Goal: Check status: Check status

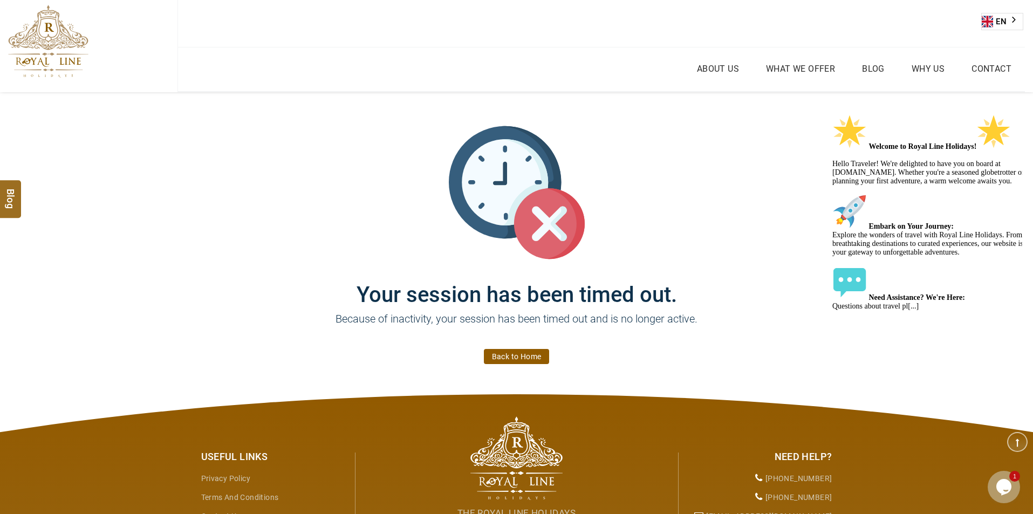
click at [810, 277] on h1 "Your session has been timed out." at bounding box center [516, 284] width 647 height 47
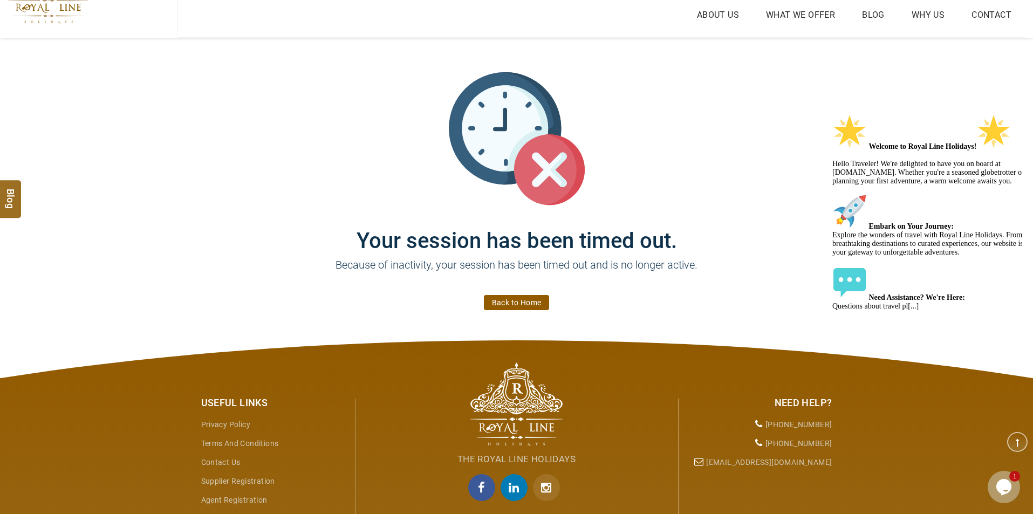
click at [532, 305] on link "Back to Home" at bounding box center [517, 302] width 66 height 15
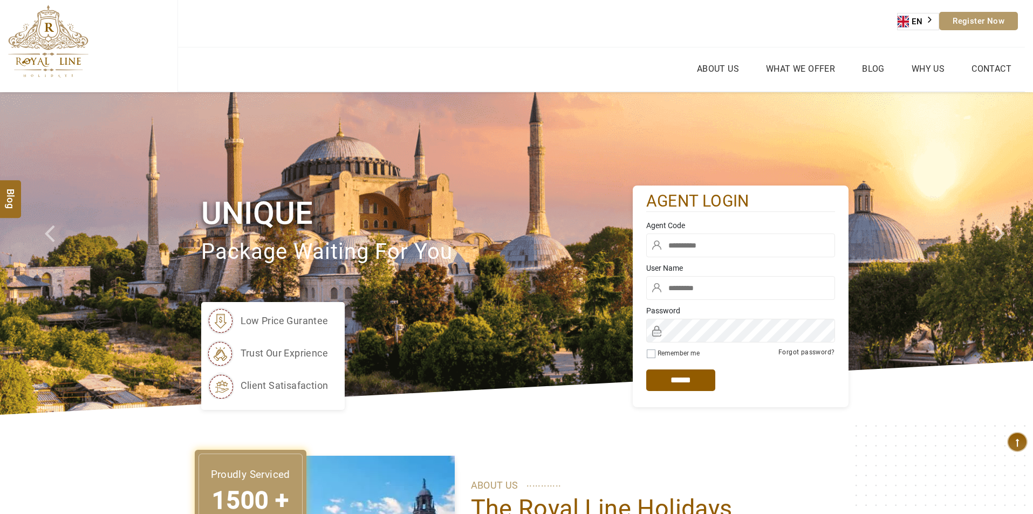
type input "****"
type input "******"
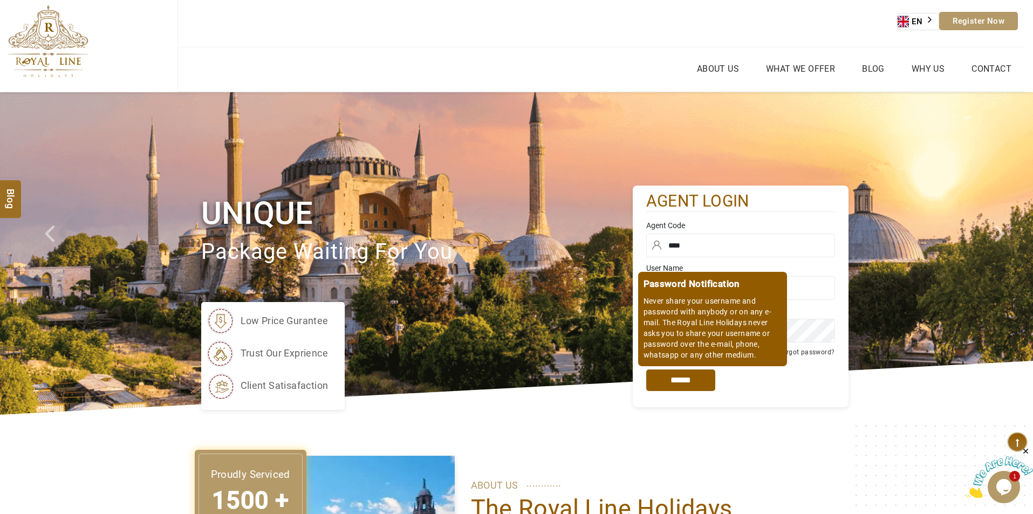
click at [684, 384] on input "*****" at bounding box center [680, 381] width 69 height 22
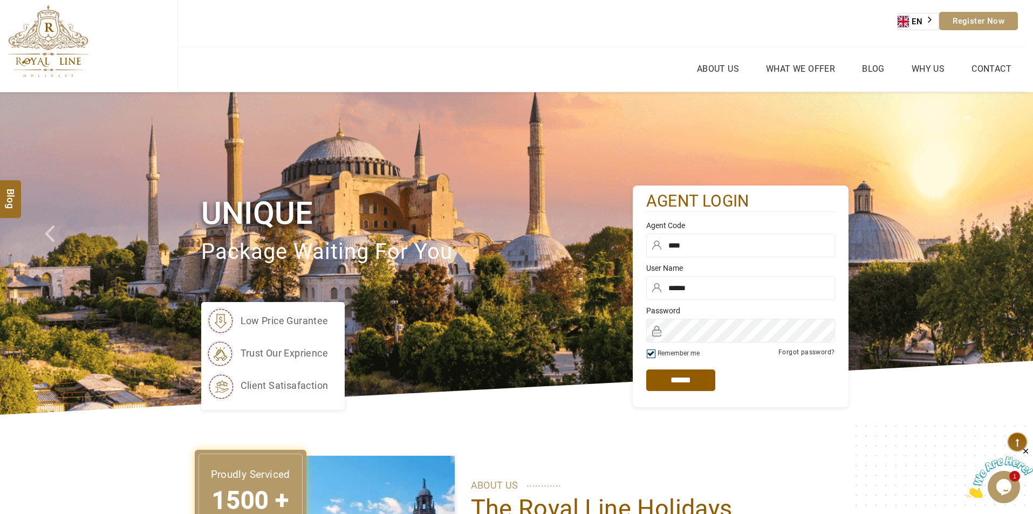
scroll to position [108, 0]
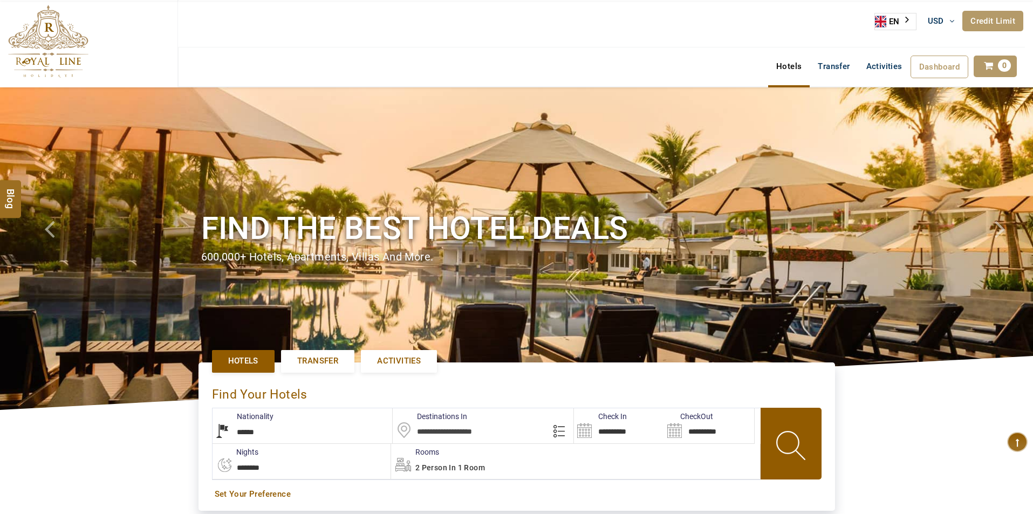
select select "******"
select select "*"
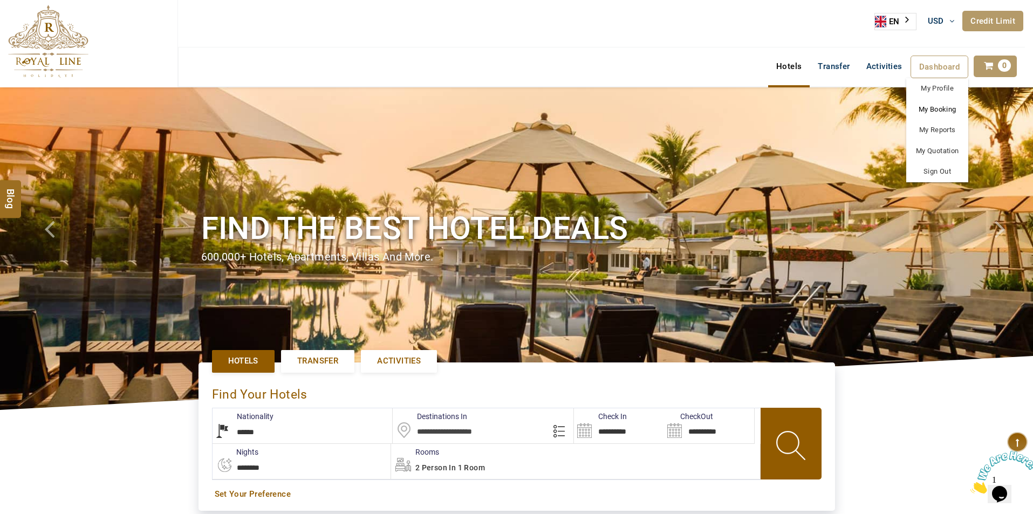
click at [937, 107] on link "My Booking" at bounding box center [937, 109] width 62 height 21
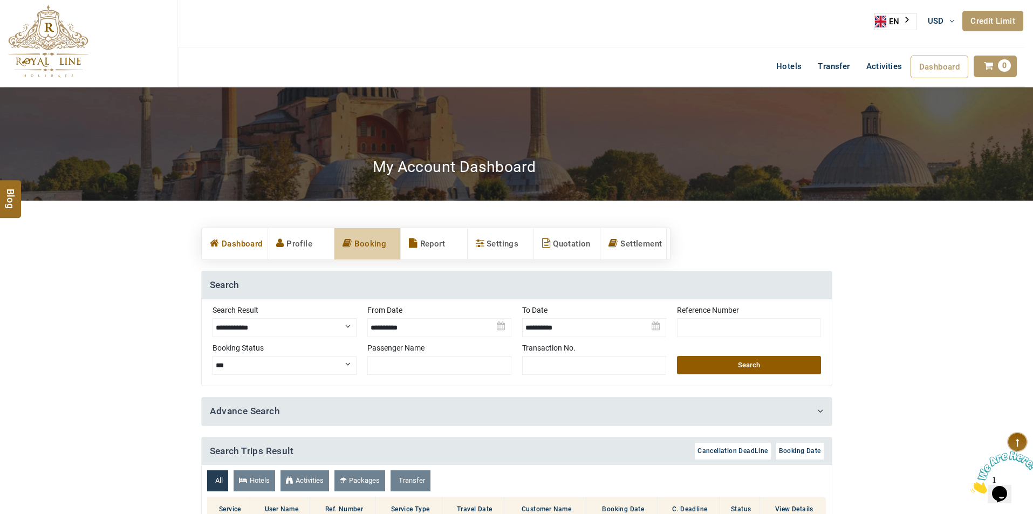
click at [244, 244] on link "Dashboard" at bounding box center [235, 243] width 66 height 31
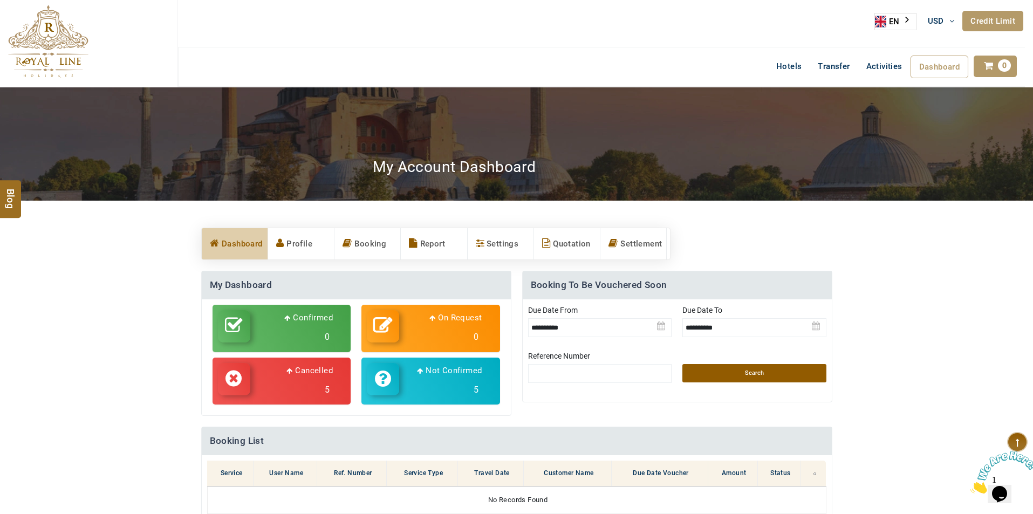
click at [320, 331] on h3 "0" at bounding box center [294, 336] width 77 height 19
click at [0, 0] on select "**********" at bounding box center [0, 0] width 0 height 0
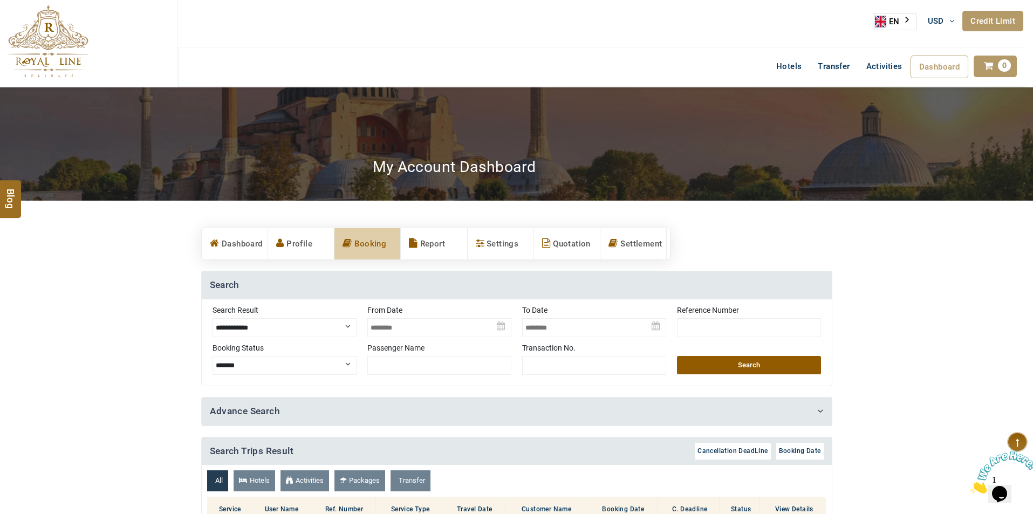
click at [433, 278] on h4 "Search" at bounding box center [517, 285] width 630 height 28
click at [234, 248] on link "Dashboard" at bounding box center [235, 243] width 66 height 31
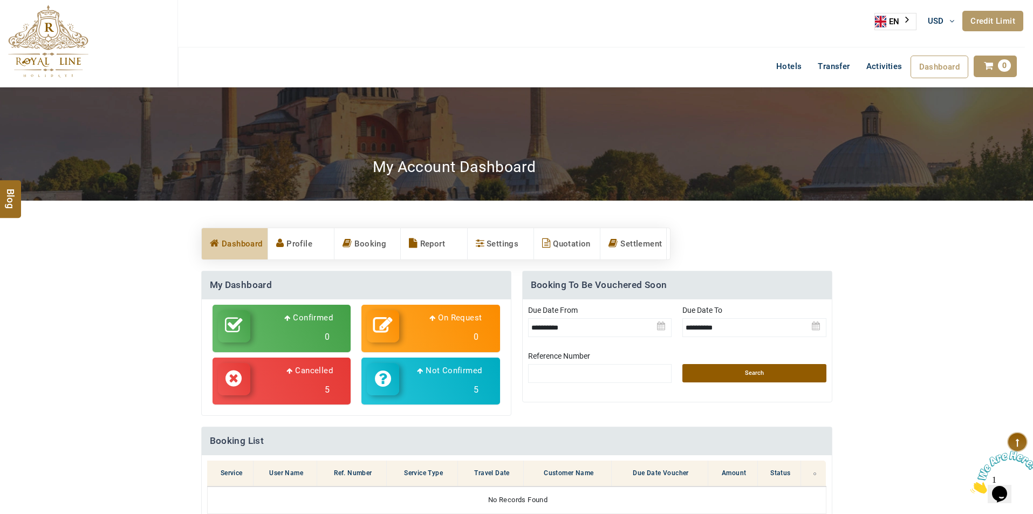
click at [289, 374] on p "Cancelled" at bounding box center [309, 370] width 46 height 13
click at [0, 0] on select "**********" at bounding box center [0, 0] width 0 height 0
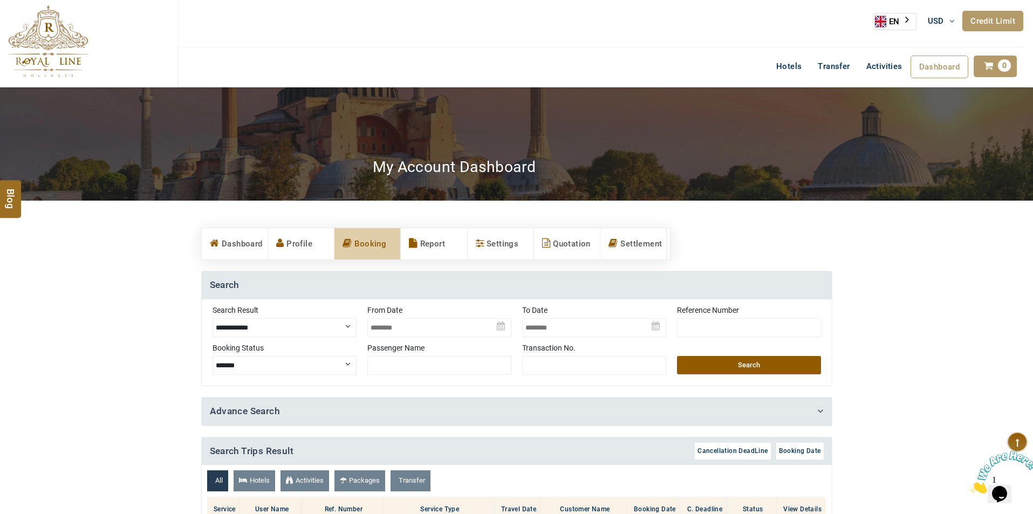
click at [109, 415] on section "**********" at bounding box center [516, 473] width 1033 height 490
click at [311, 242] on link "Profile" at bounding box center [301, 243] width 66 height 31
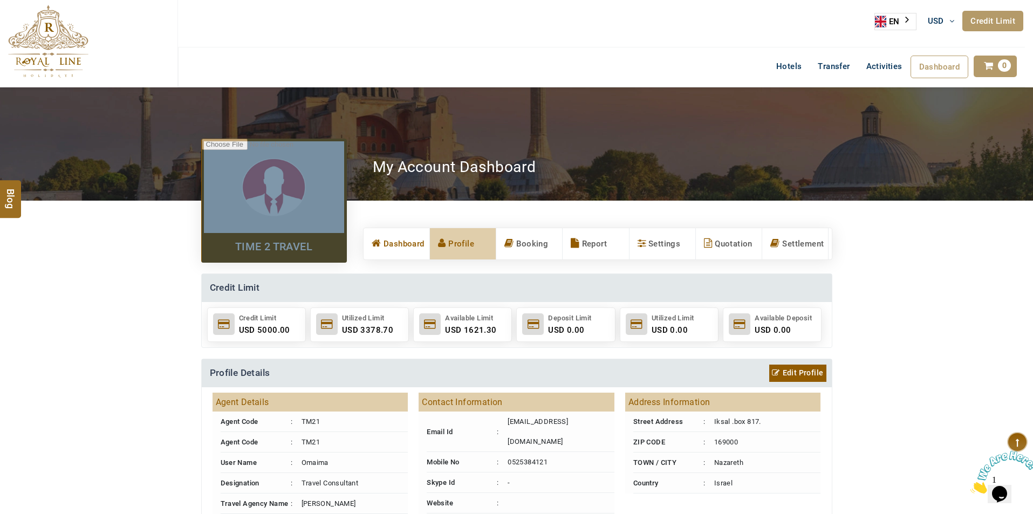
click at [406, 249] on link "Dashboard" at bounding box center [397, 243] width 66 height 31
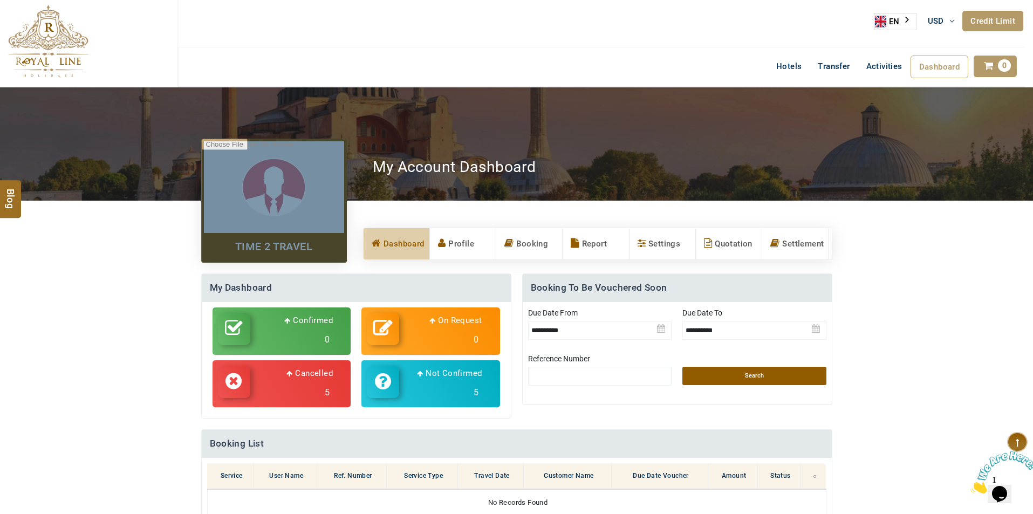
click at [307, 325] on p "Confirmed" at bounding box center [308, 320] width 49 height 13
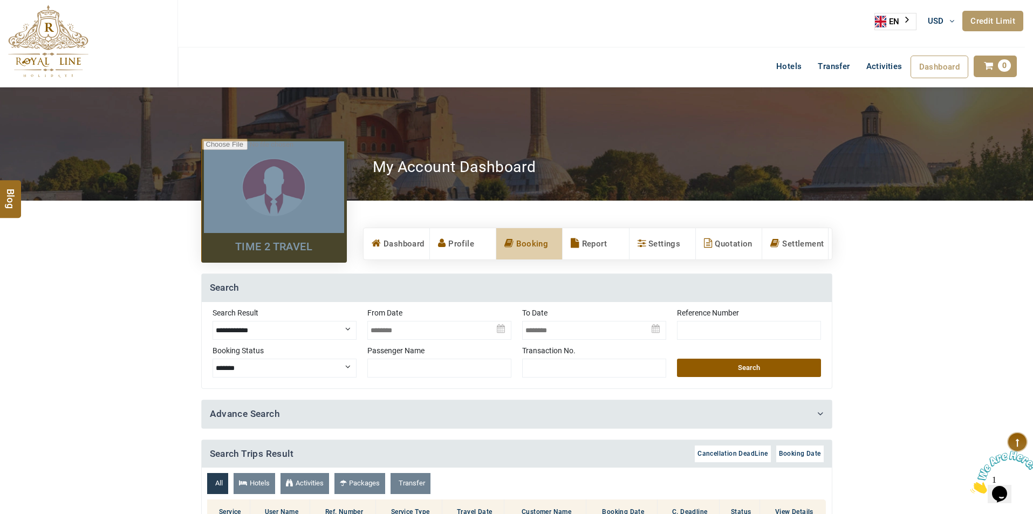
scroll to position [108, 0]
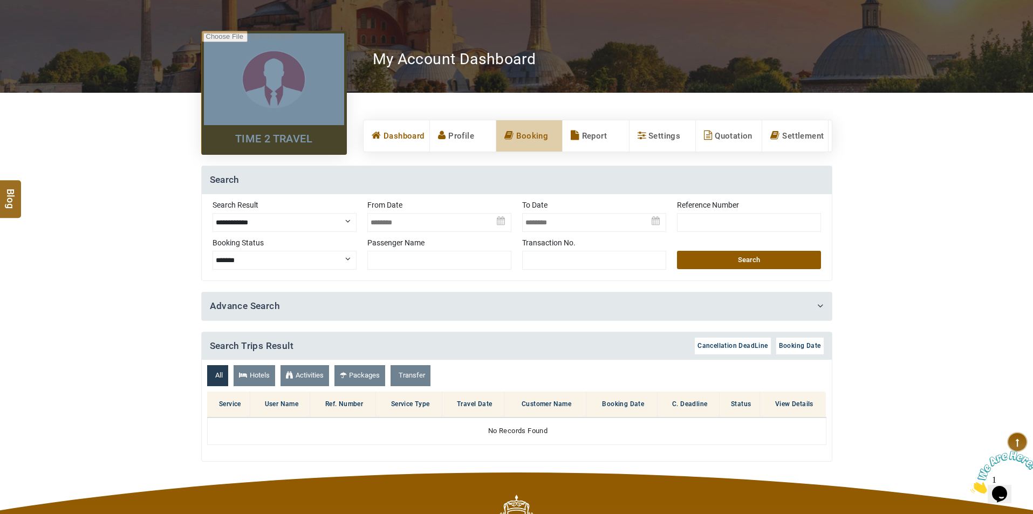
click at [408, 139] on link "Dashboard" at bounding box center [397, 135] width 66 height 31
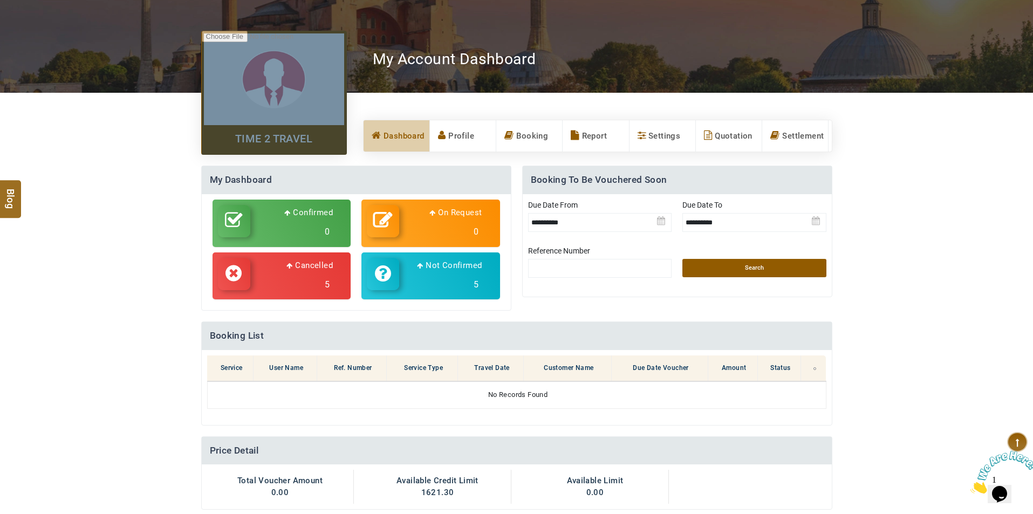
click at [447, 230] on h3 "0" at bounding box center [443, 231] width 77 height 19
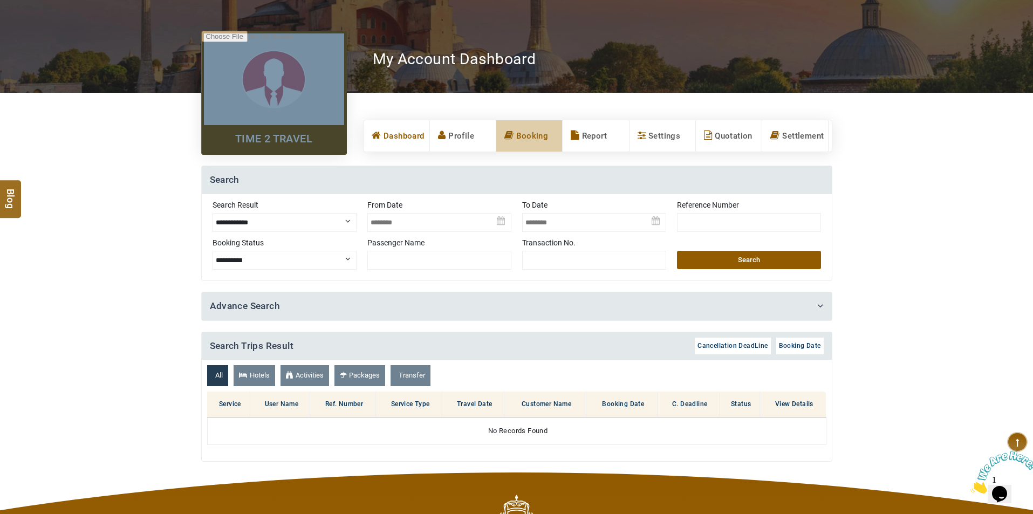
click at [411, 139] on link "Dashboard" at bounding box center [397, 135] width 66 height 31
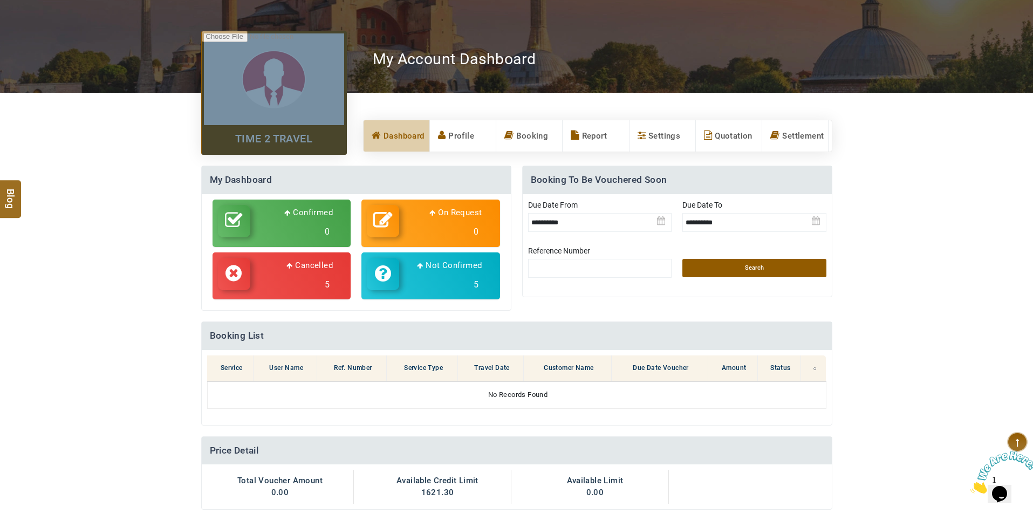
click at [441, 270] on p "Not Confirmed" at bounding box center [449, 265] width 65 height 13
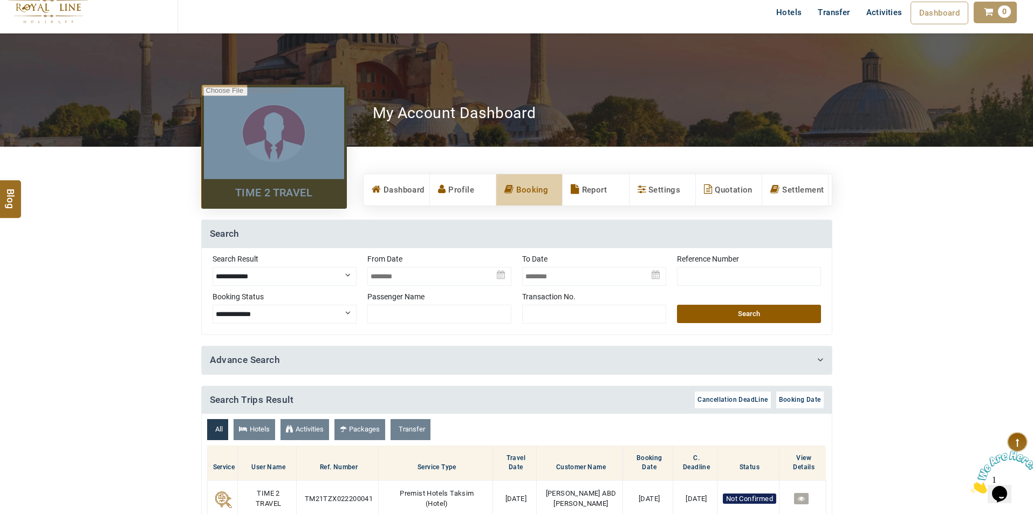
scroll to position [0, 0]
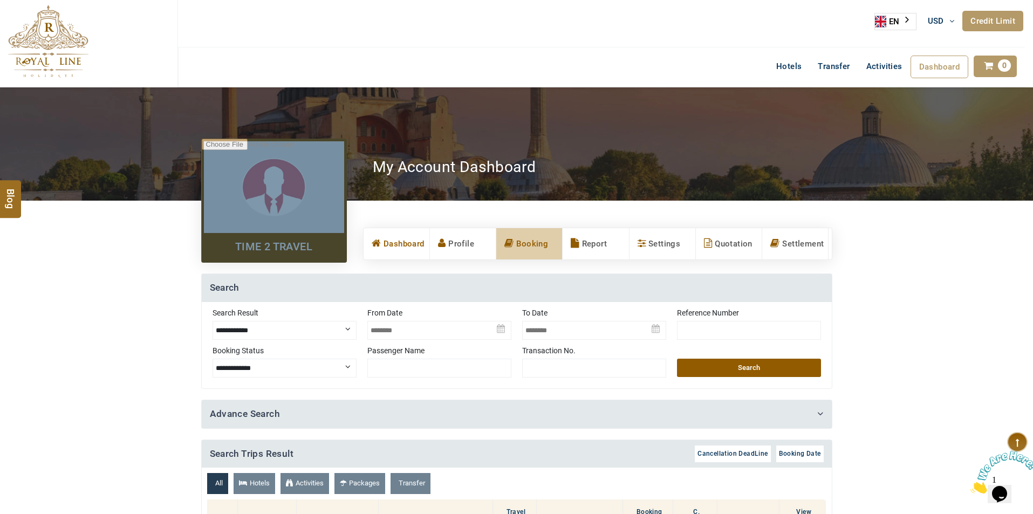
click at [401, 244] on link "Dashboard" at bounding box center [397, 243] width 66 height 31
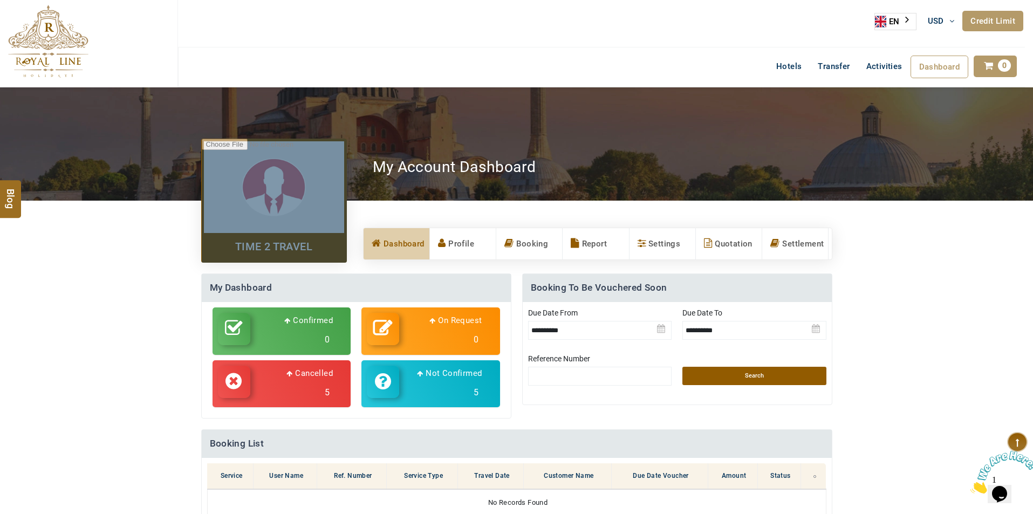
click at [327, 377] on p "Cancelled" at bounding box center [309, 373] width 46 height 13
select select "*********"
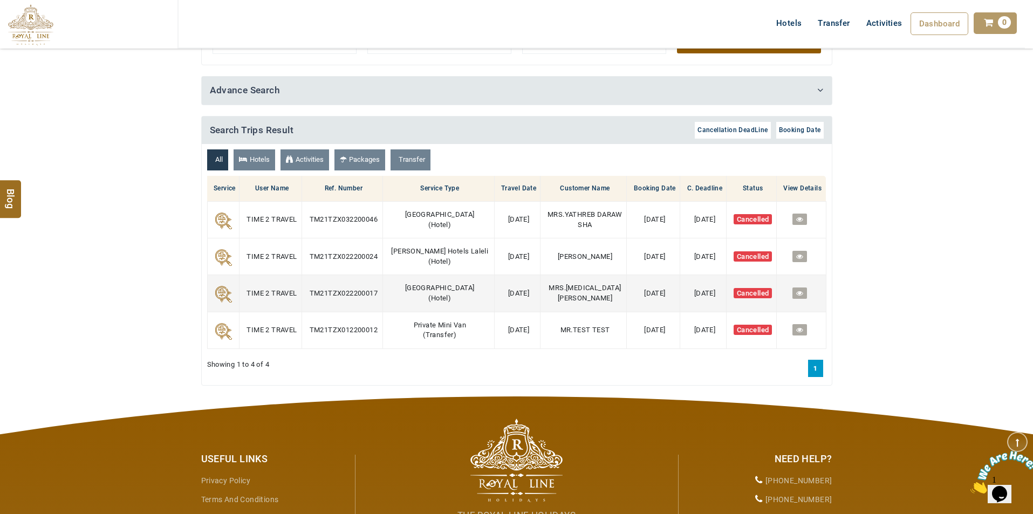
scroll to position [270, 0]
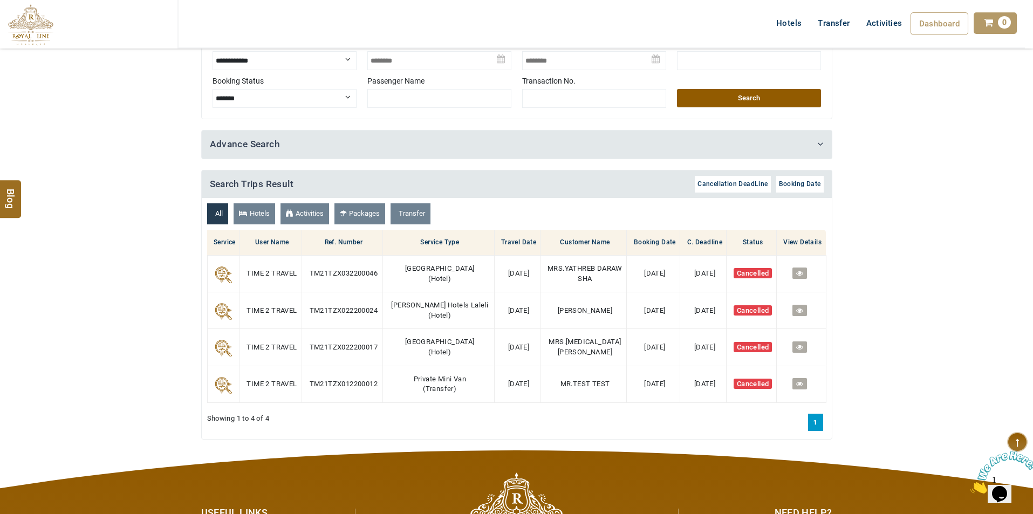
click at [812, 423] on link "1" at bounding box center [815, 422] width 15 height 17
click at [821, 149] on icon at bounding box center [820, 144] width 6 height 10
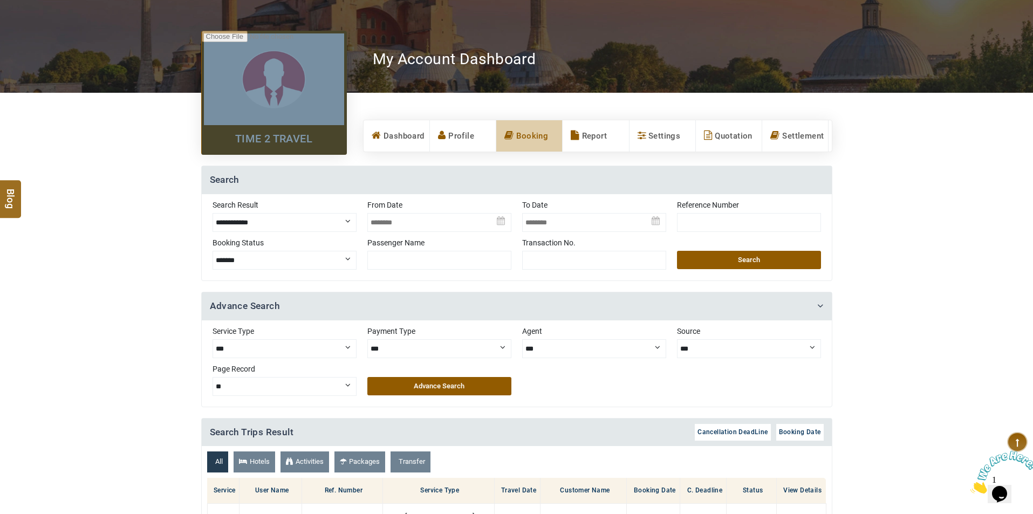
scroll to position [0, 0]
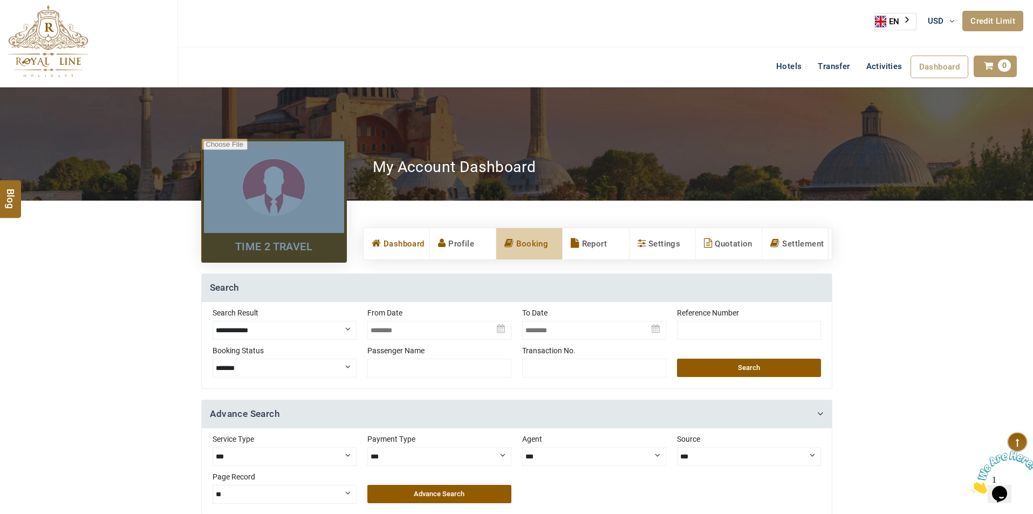
click at [407, 245] on link "Dashboard" at bounding box center [397, 243] width 66 height 31
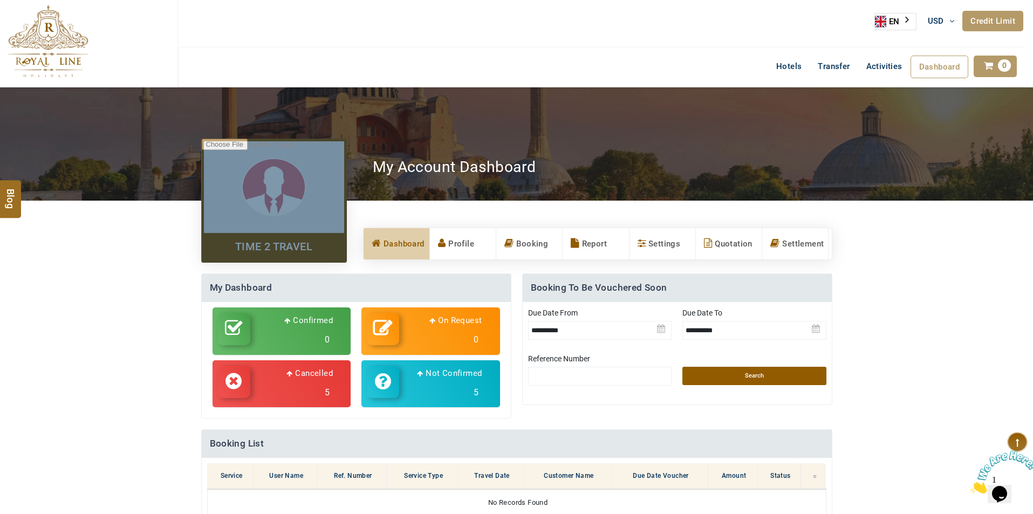
scroll to position [108, 0]
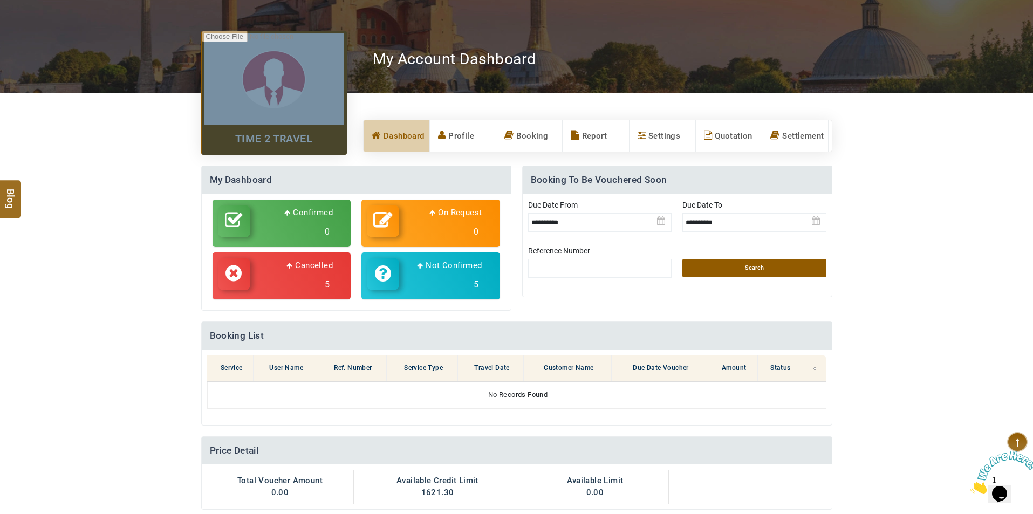
click at [386, 276] on icon at bounding box center [383, 273] width 16 height 19
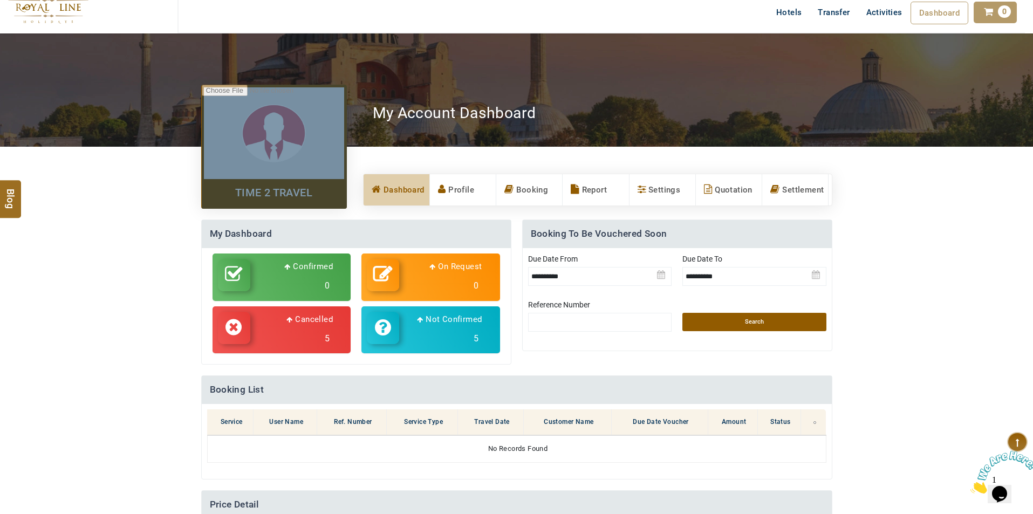
scroll to position [0, 0]
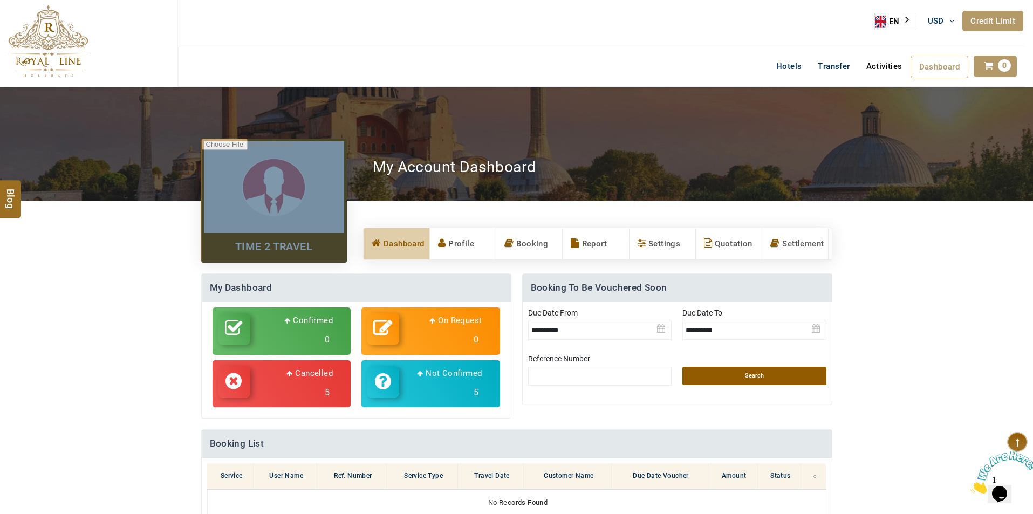
click at [876, 67] on link "Activities" at bounding box center [884, 67] width 52 height 22
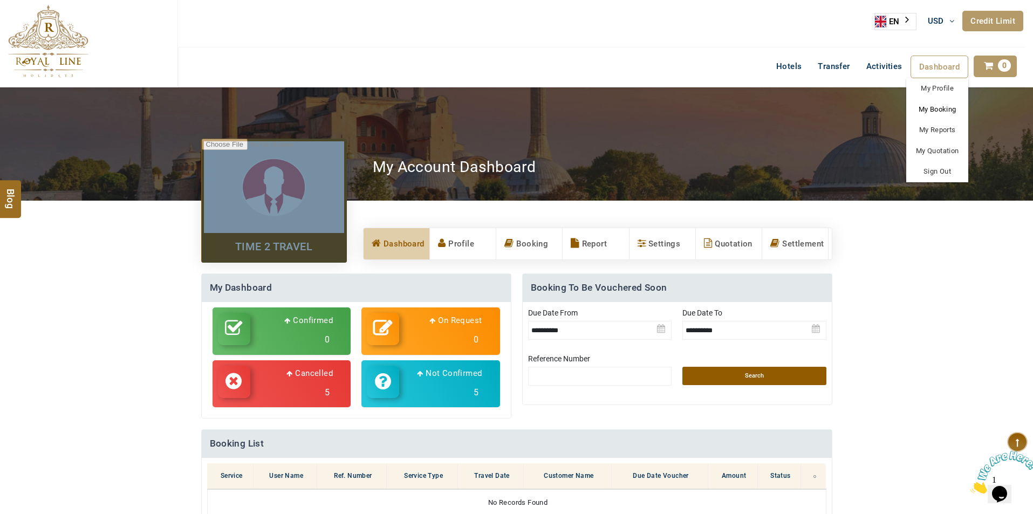
click at [929, 106] on link "My Booking" at bounding box center [937, 109] width 62 height 21
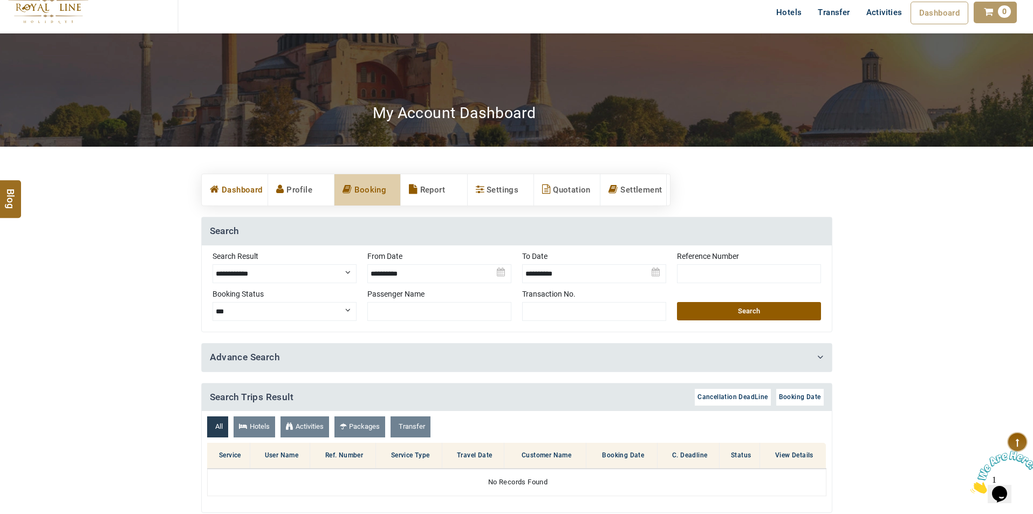
click at [237, 187] on link "Dashboard" at bounding box center [235, 189] width 66 height 31
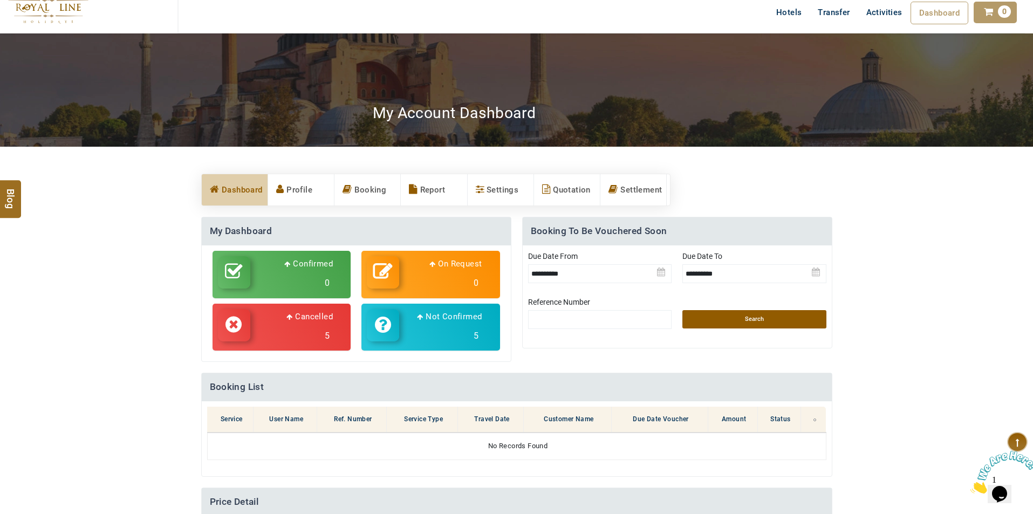
scroll to position [108, 0]
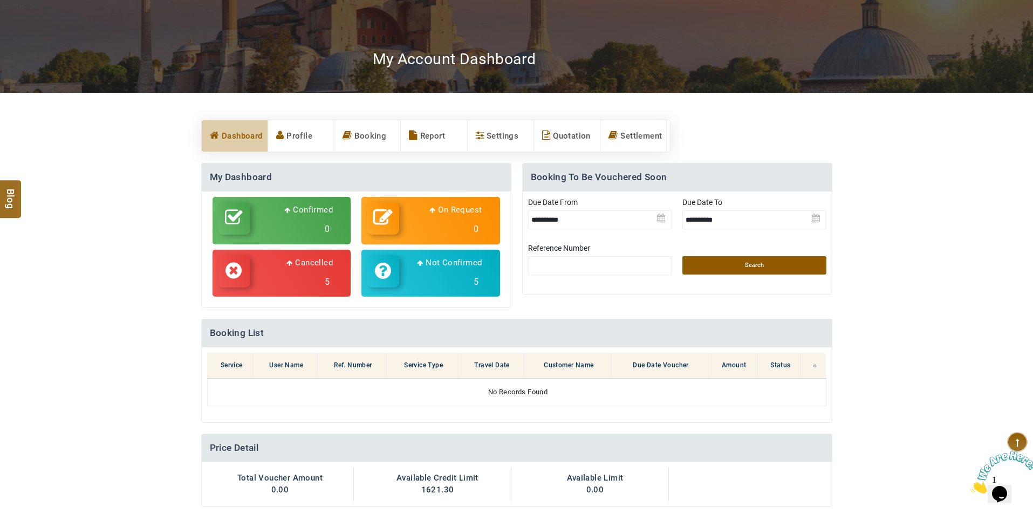
click at [305, 272] on h3 "5" at bounding box center [294, 281] width 77 height 19
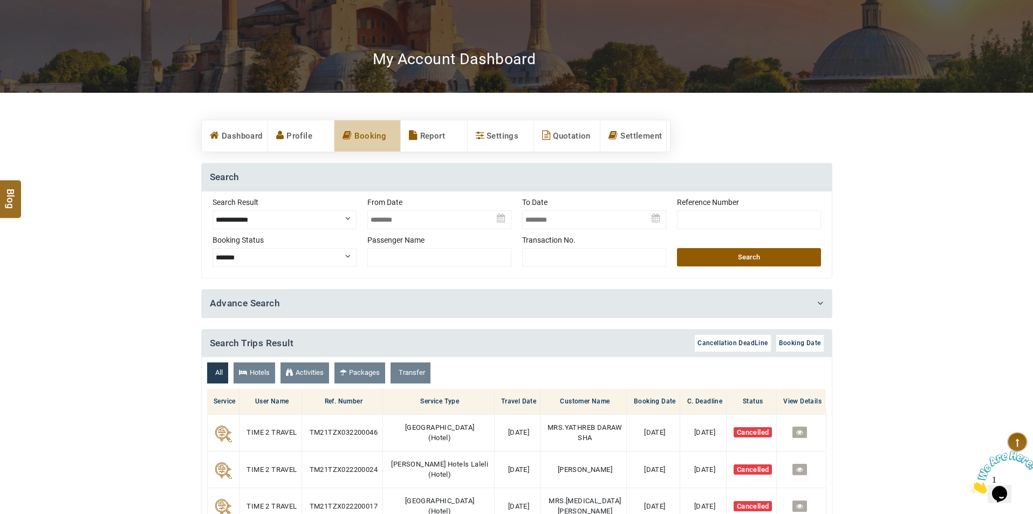
scroll to position [54, 0]
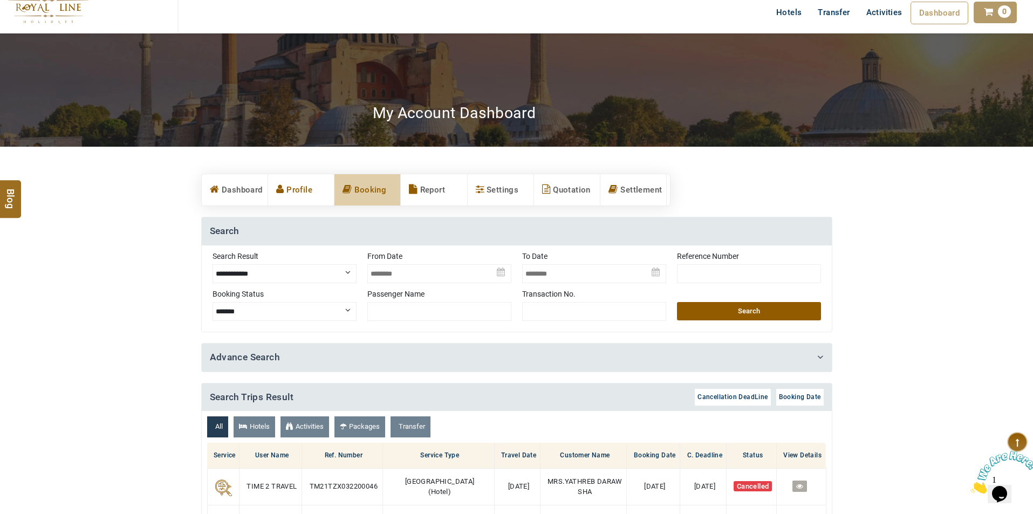
click at [288, 192] on link "Profile" at bounding box center [301, 189] width 66 height 31
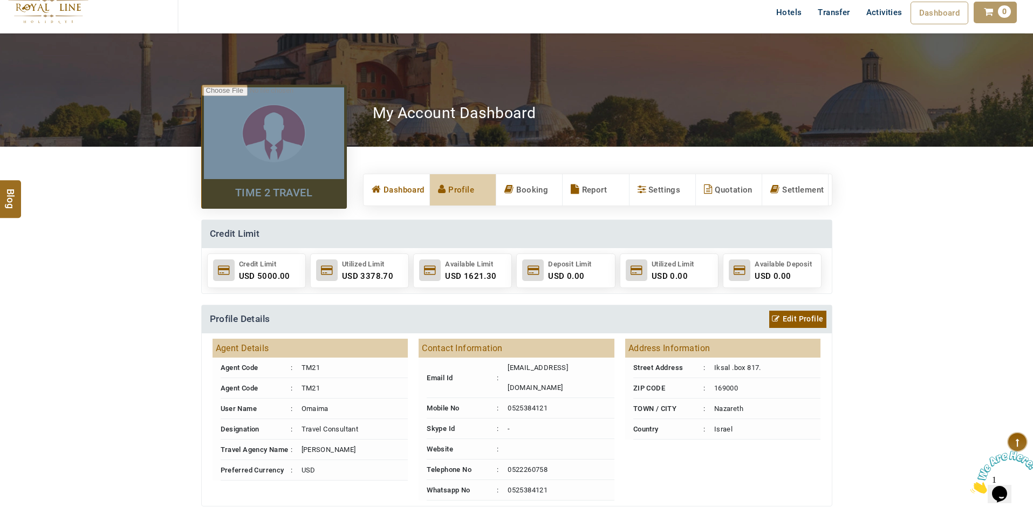
click at [403, 192] on link "Dashboard" at bounding box center [397, 189] width 66 height 31
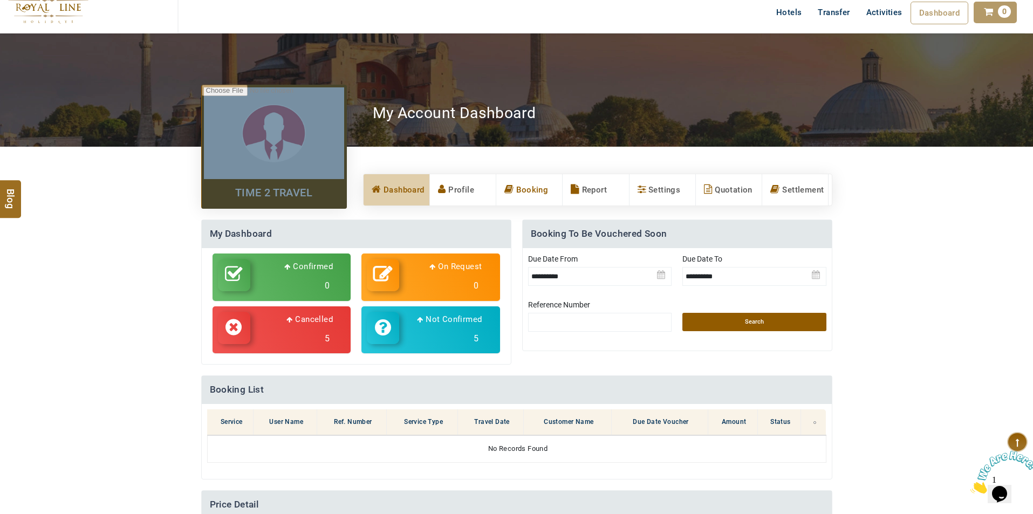
click at [536, 188] on link "Booking" at bounding box center [529, 189] width 66 height 31
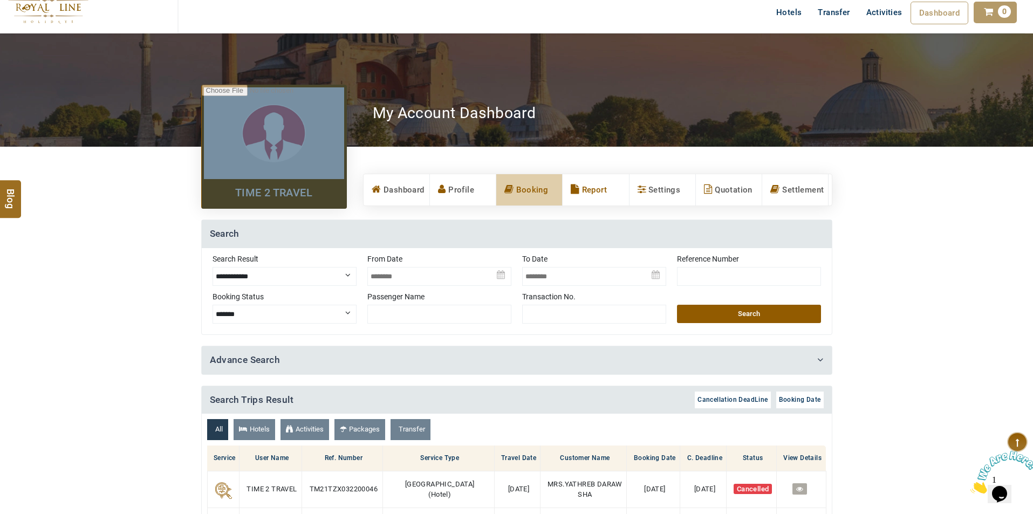
click at [590, 187] on link "Report" at bounding box center [596, 189] width 66 height 31
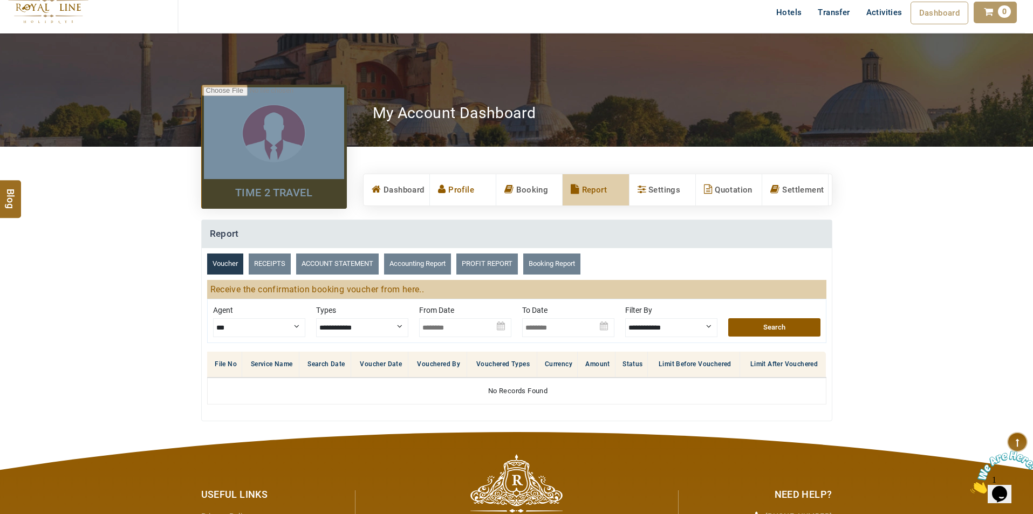
click at [464, 192] on link "Profile" at bounding box center [463, 189] width 66 height 31
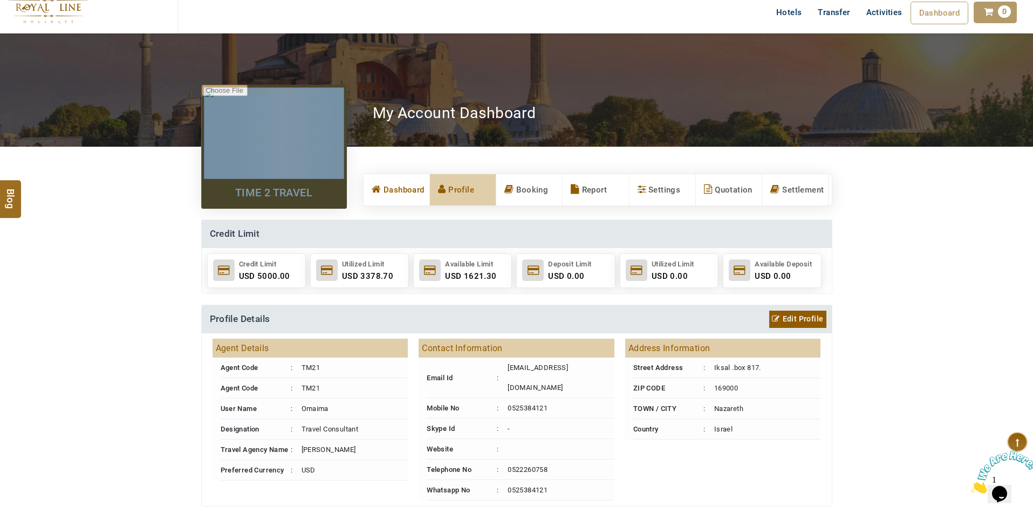
click at [404, 193] on link "Dashboard" at bounding box center [397, 189] width 66 height 31
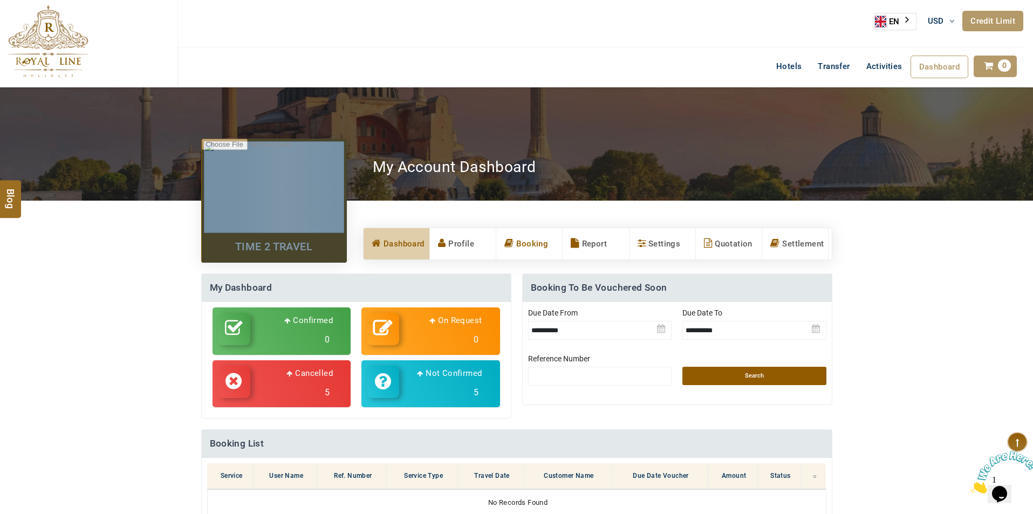
scroll to position [108, 0]
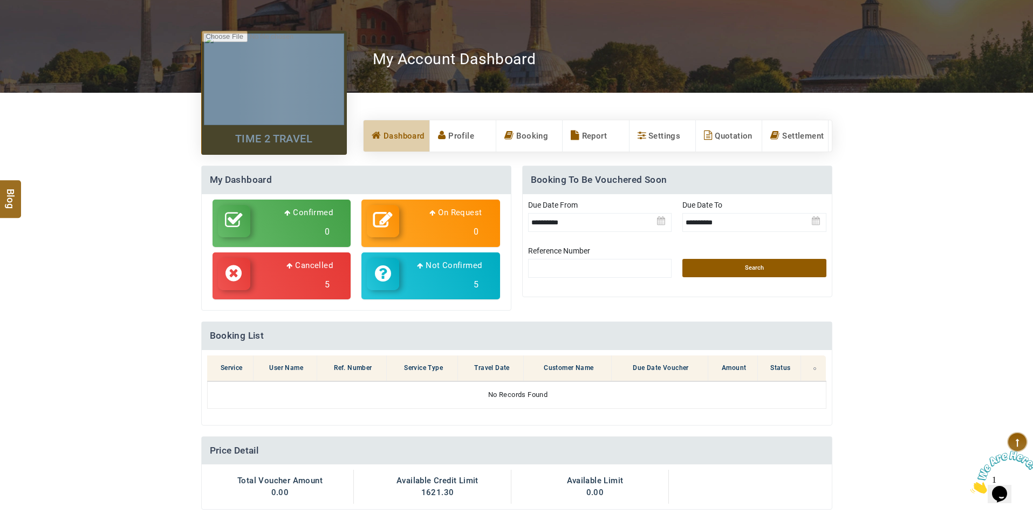
click at [442, 278] on h3 "5" at bounding box center [443, 284] width 77 height 19
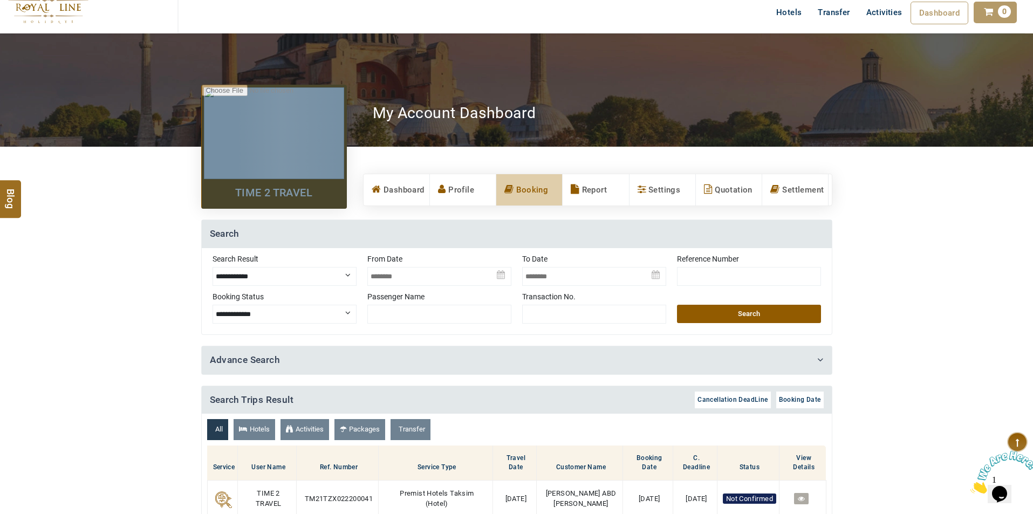
scroll to position [0, 0]
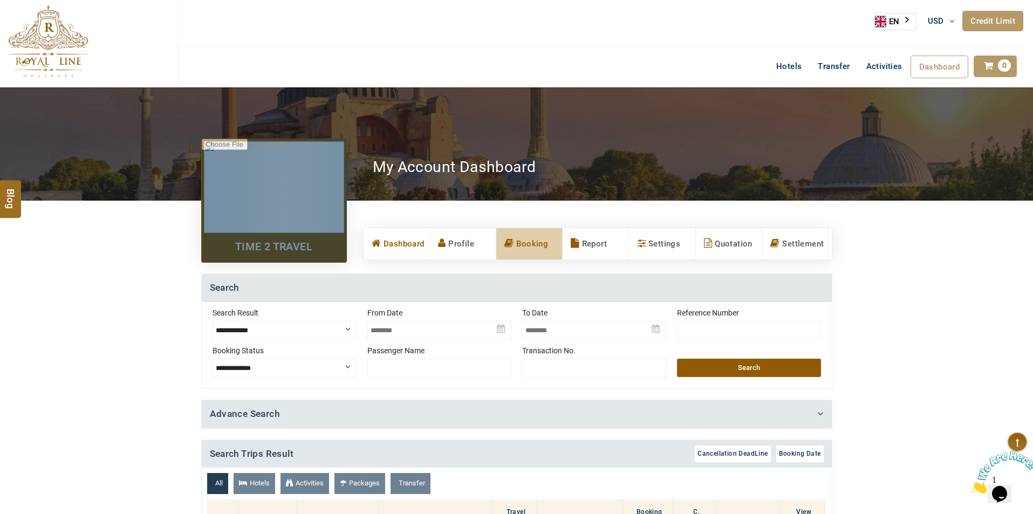
click at [405, 240] on link "Dashboard" at bounding box center [397, 243] width 66 height 31
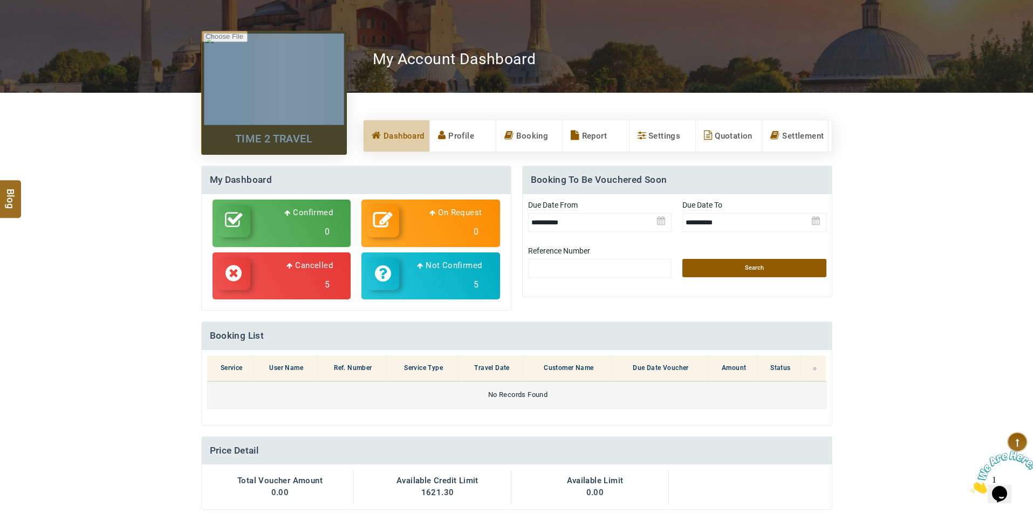
scroll to position [162, 0]
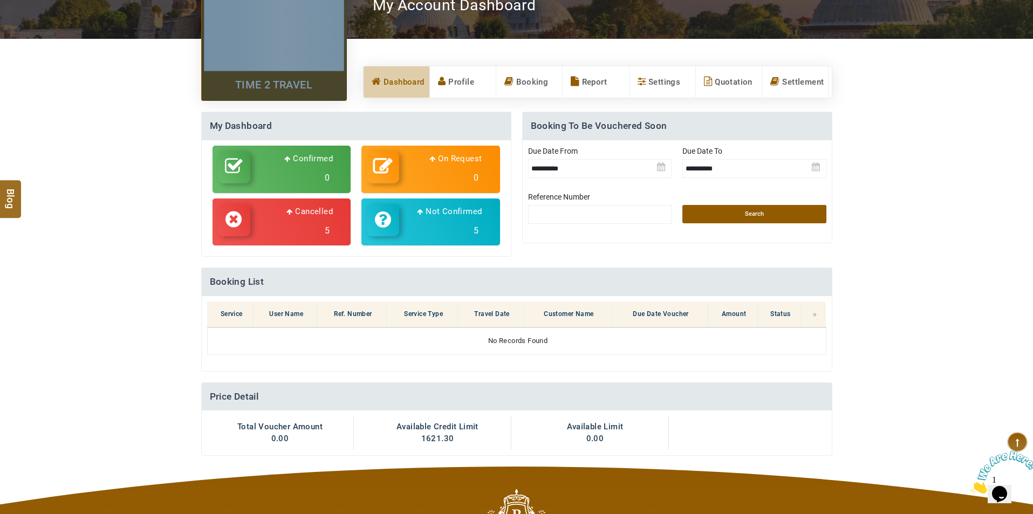
click at [303, 214] on p "Cancelled" at bounding box center [309, 211] width 46 height 13
select select "*********"
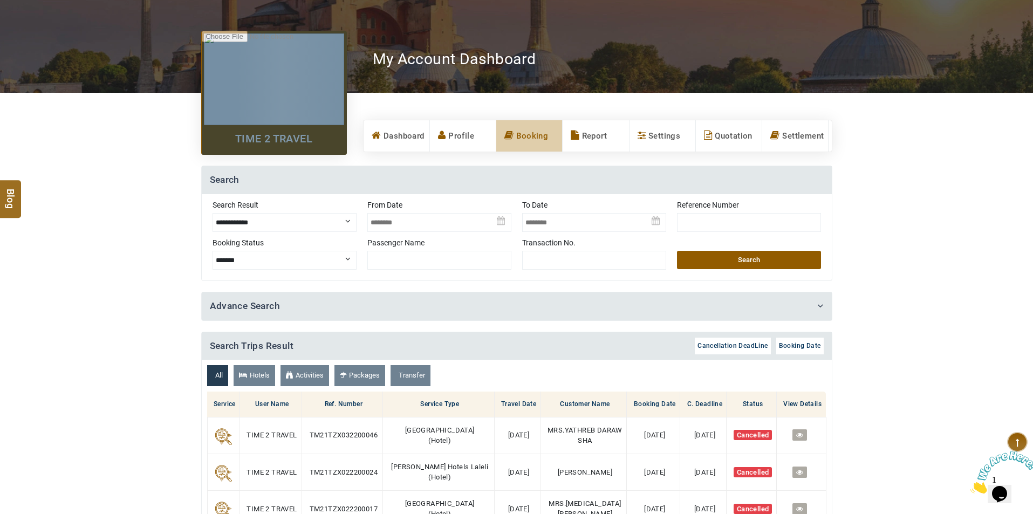
scroll to position [0, 0]
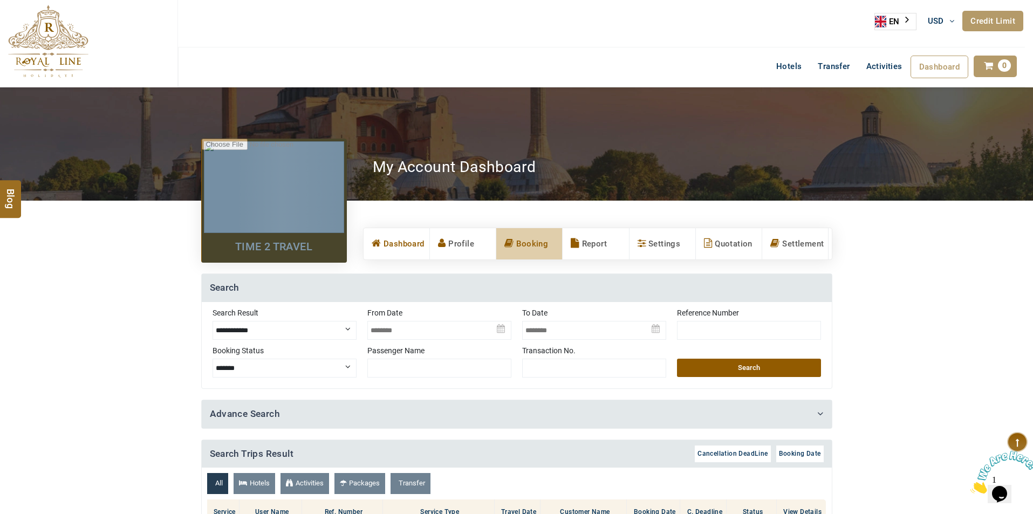
click at [414, 242] on link "Dashboard" at bounding box center [397, 243] width 66 height 31
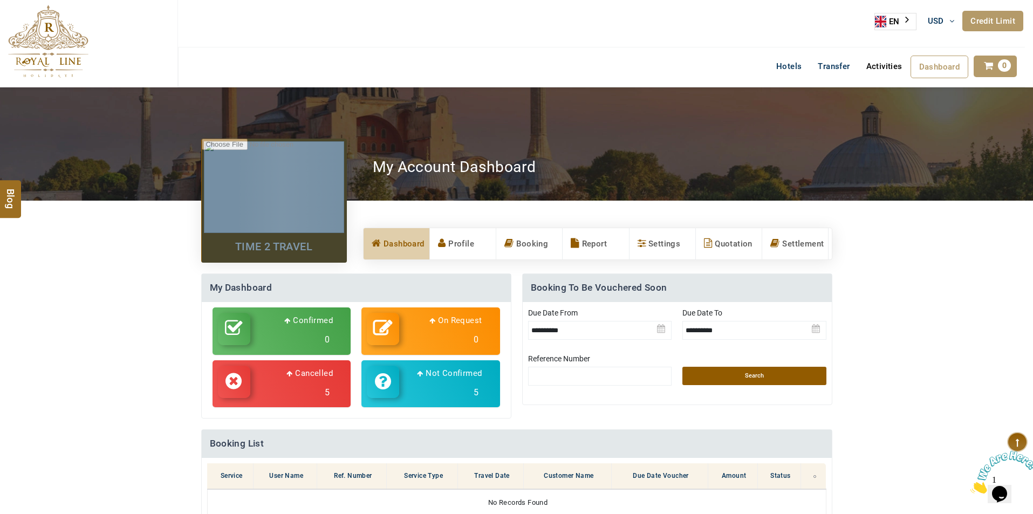
click at [889, 70] on link "Activities" at bounding box center [884, 67] width 52 height 22
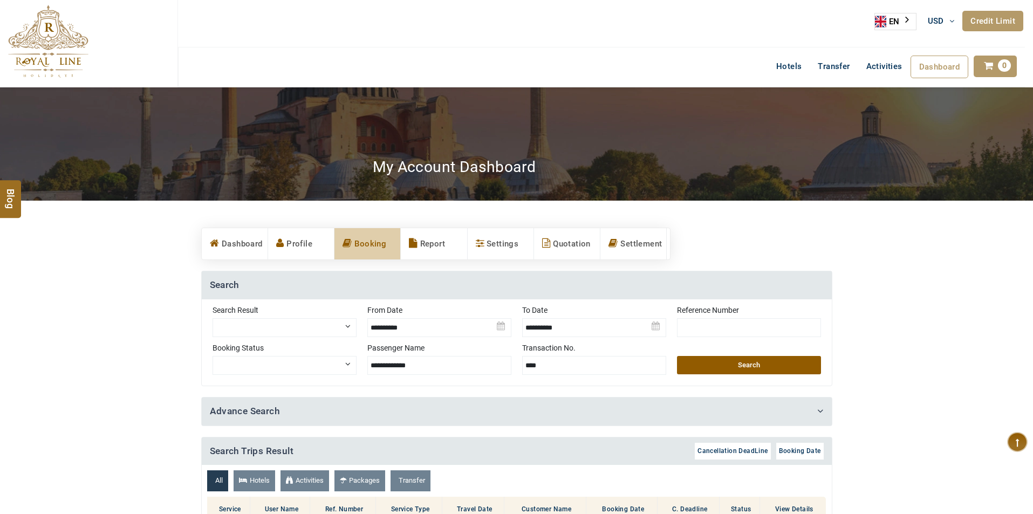
select select
click at [291, 248] on link "Profile" at bounding box center [301, 243] width 66 height 31
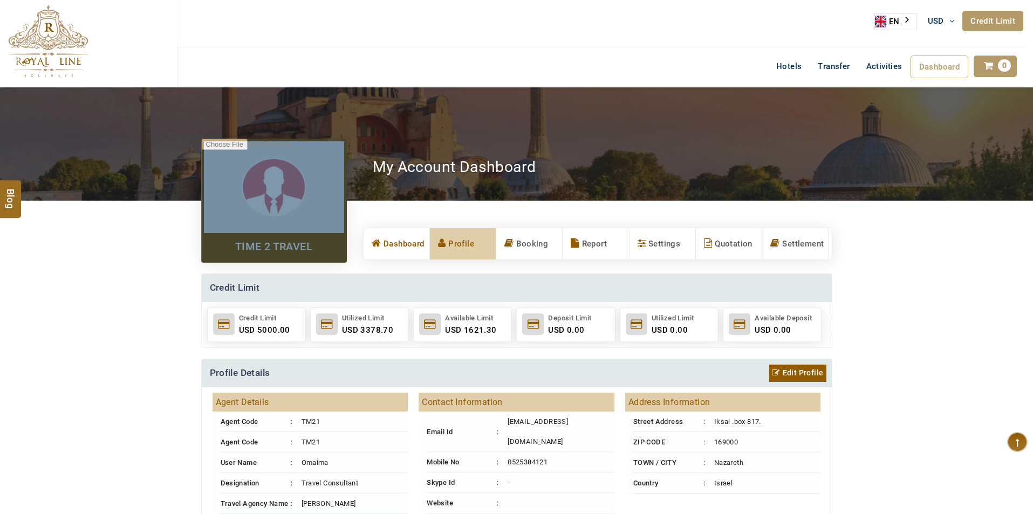
click at [400, 247] on link "Dashboard" at bounding box center [397, 243] width 66 height 31
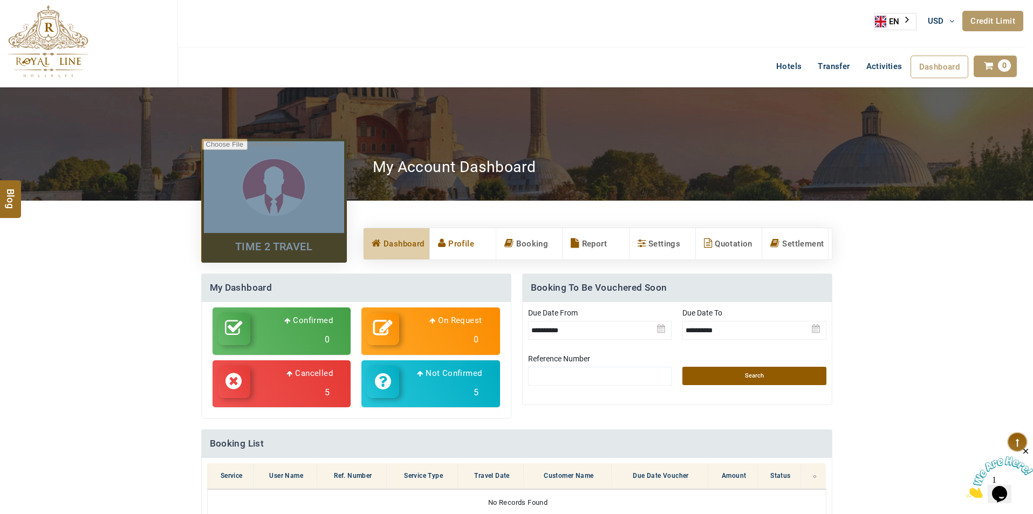
click at [469, 248] on link "Profile" at bounding box center [463, 243] width 66 height 31
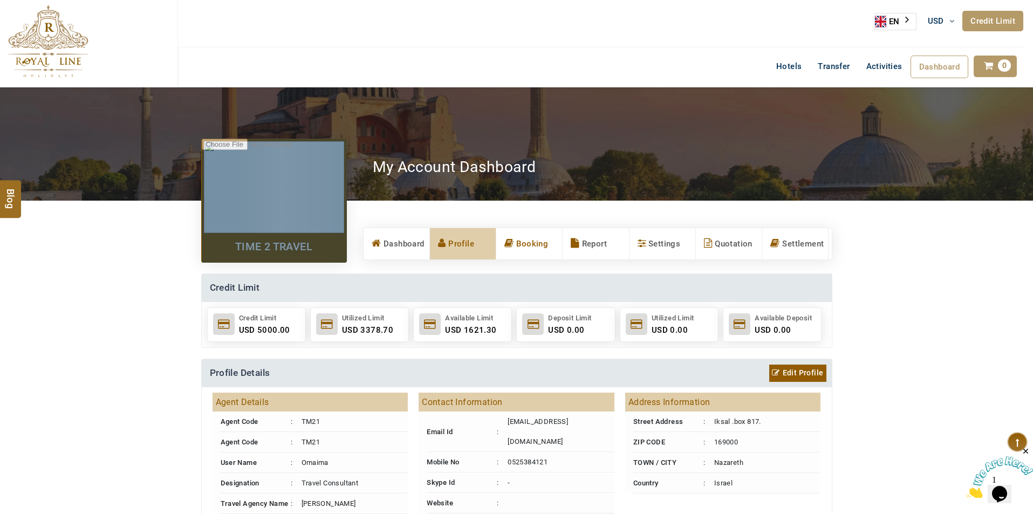
click at [527, 254] on link "Booking" at bounding box center [529, 243] width 66 height 31
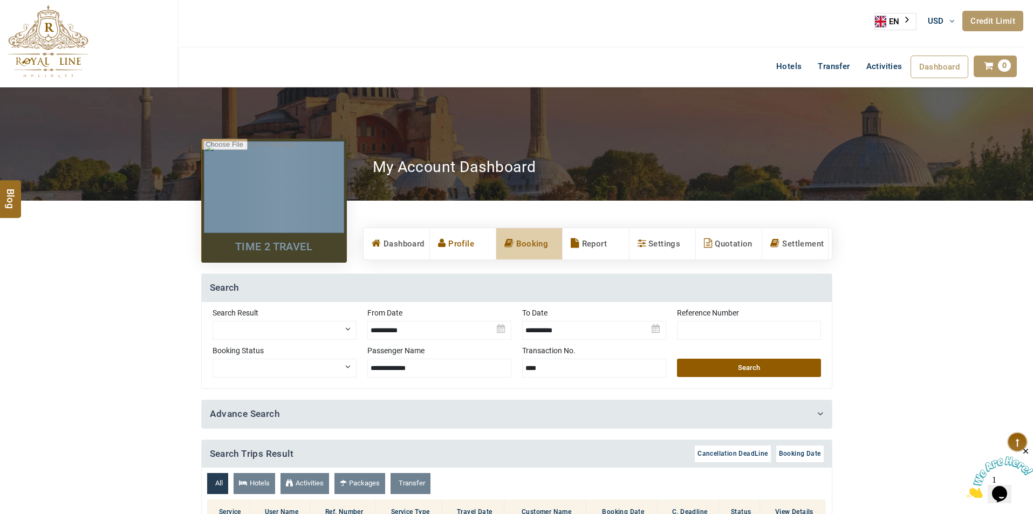
click at [473, 248] on link "Profile" at bounding box center [463, 243] width 66 height 31
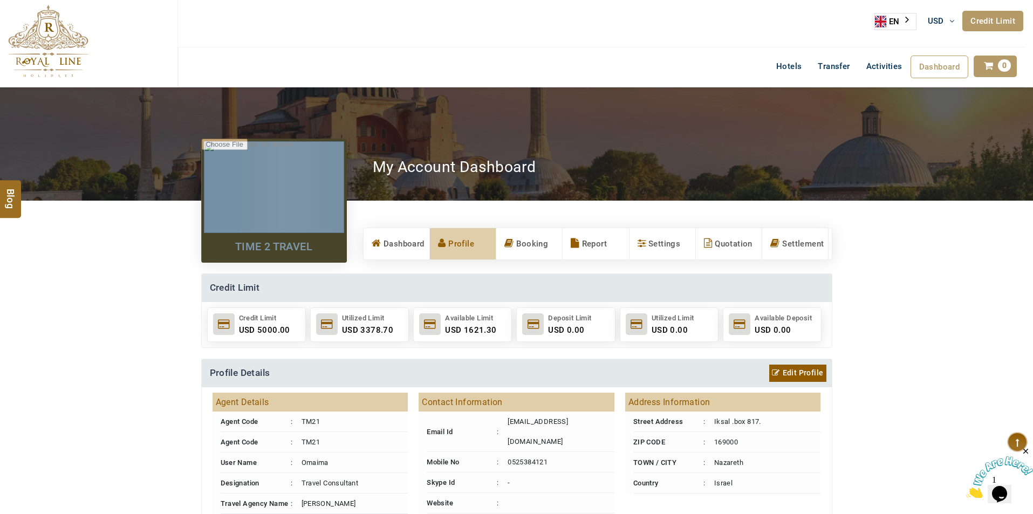
scroll to position [108, 0]
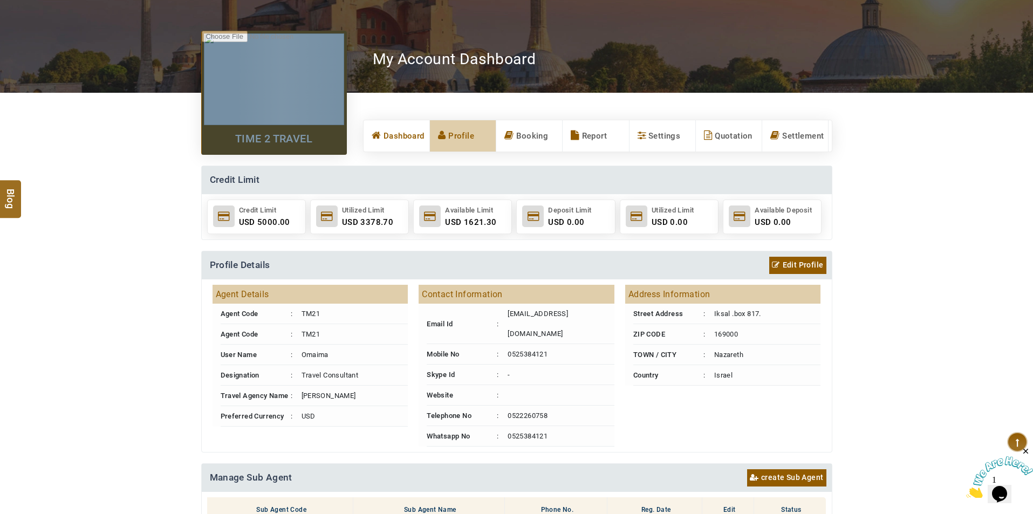
click at [400, 144] on link "Dashboard" at bounding box center [397, 135] width 66 height 31
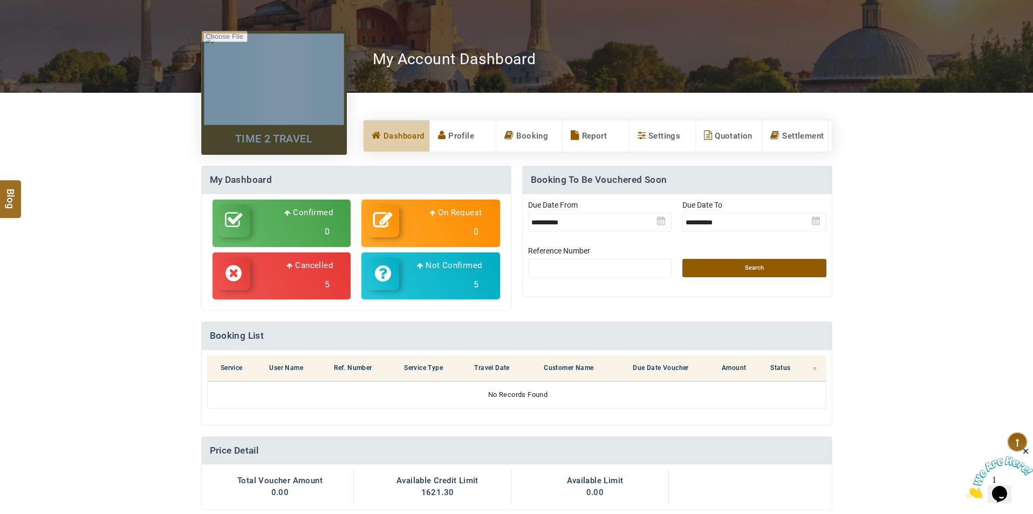
click at [395, 273] on span at bounding box center [383, 274] width 32 height 32
click at [314, 264] on p "Cancelled" at bounding box center [309, 265] width 46 height 13
select select "*********"
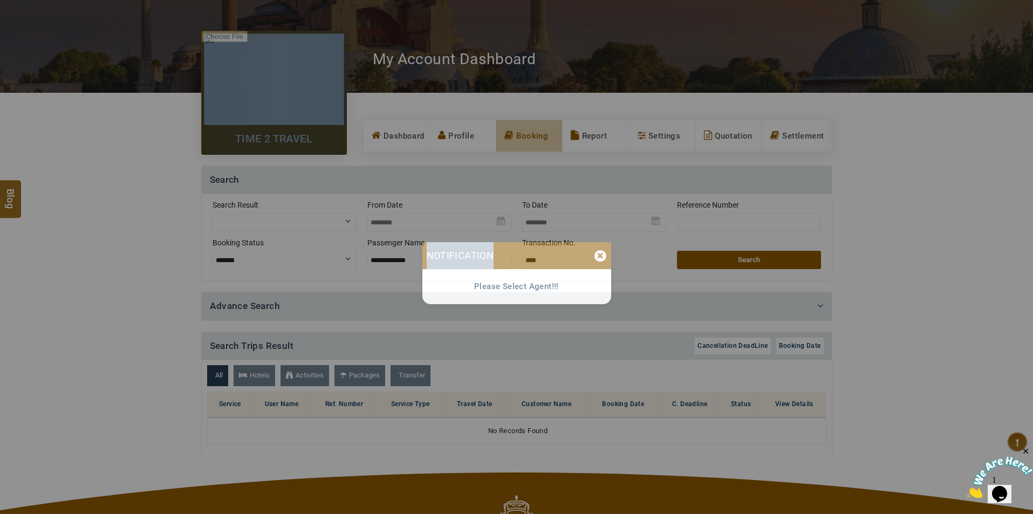
click at [313, 264] on div "****** Notification × Please Select Agent!!!" at bounding box center [516, 273] width 469 height 62
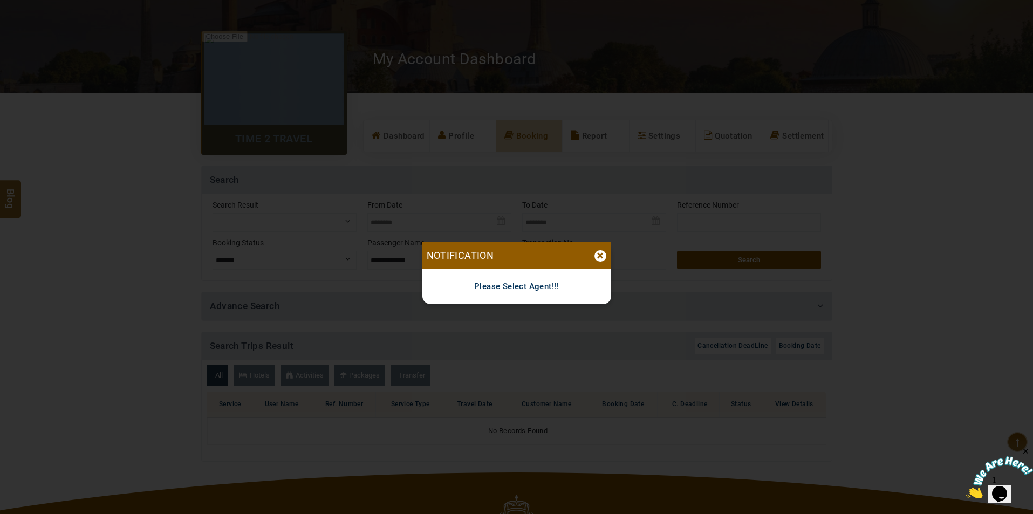
click at [598, 254] on div "×" at bounding box center [600, 255] width 12 height 11
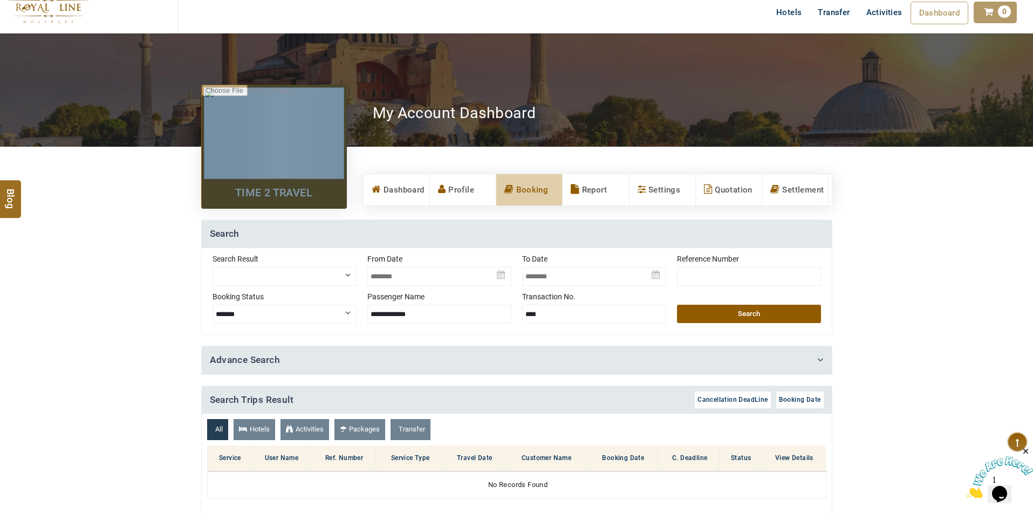
scroll to position [0, 0]
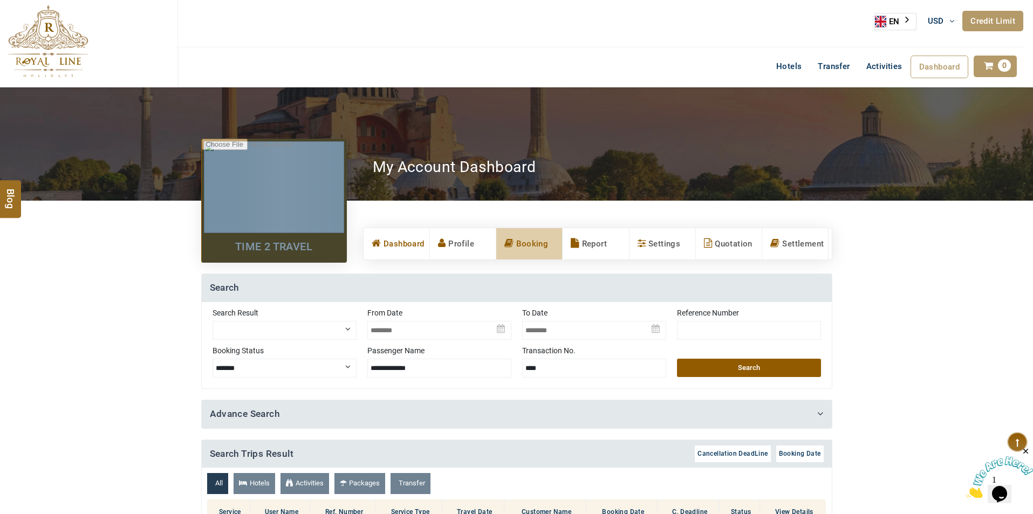
click at [409, 252] on link "Dashboard" at bounding box center [397, 243] width 66 height 31
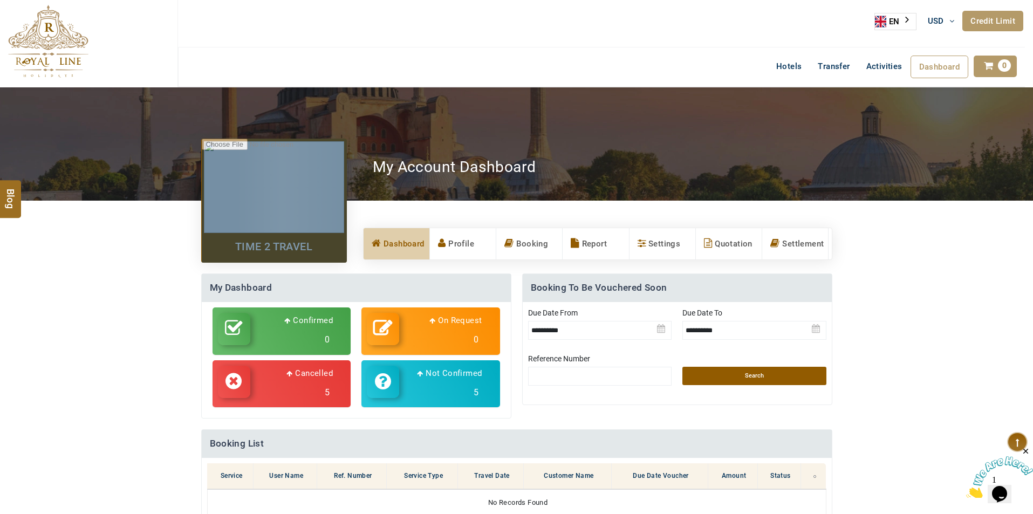
click at [301, 387] on h3 "5" at bounding box center [294, 392] width 77 height 19
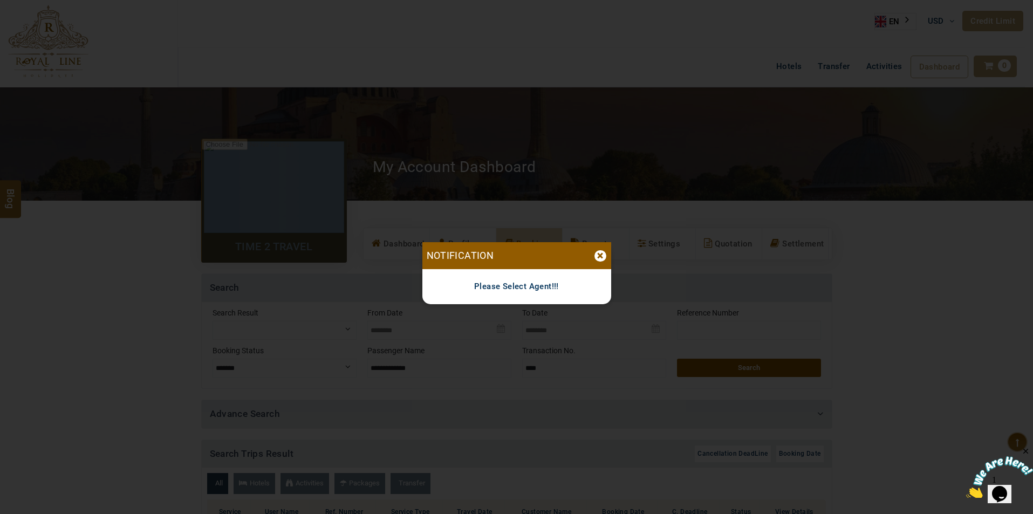
click at [599, 257] on div "×" at bounding box center [600, 255] width 12 height 11
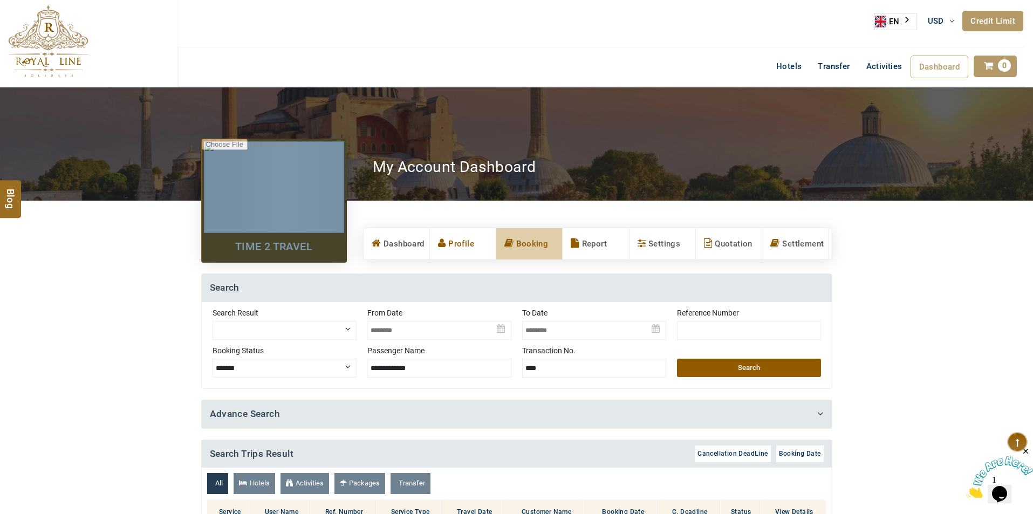
click at [471, 246] on link "Profile" at bounding box center [463, 243] width 66 height 31
